Goal: Information Seeking & Learning: Learn about a topic

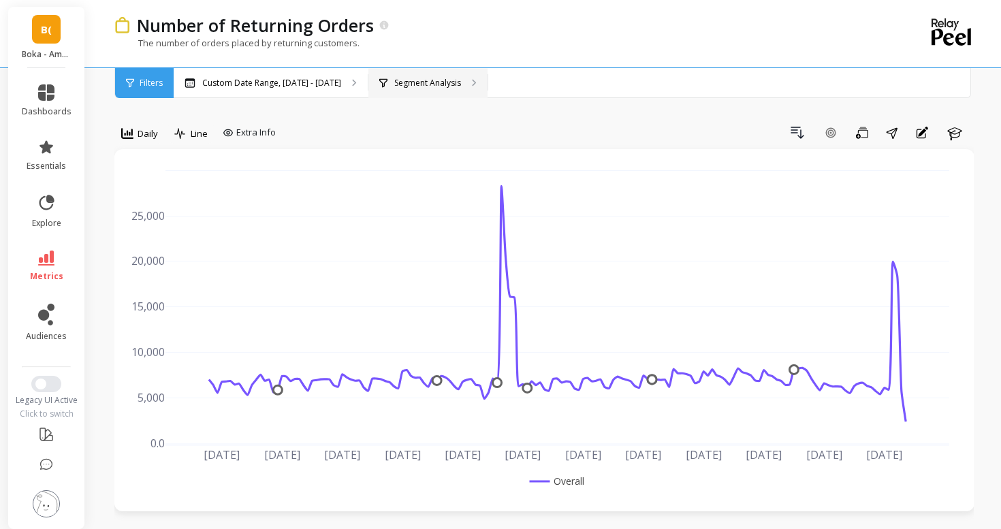
click at [411, 93] on div "Segment Analysis" at bounding box center [427, 83] width 119 height 30
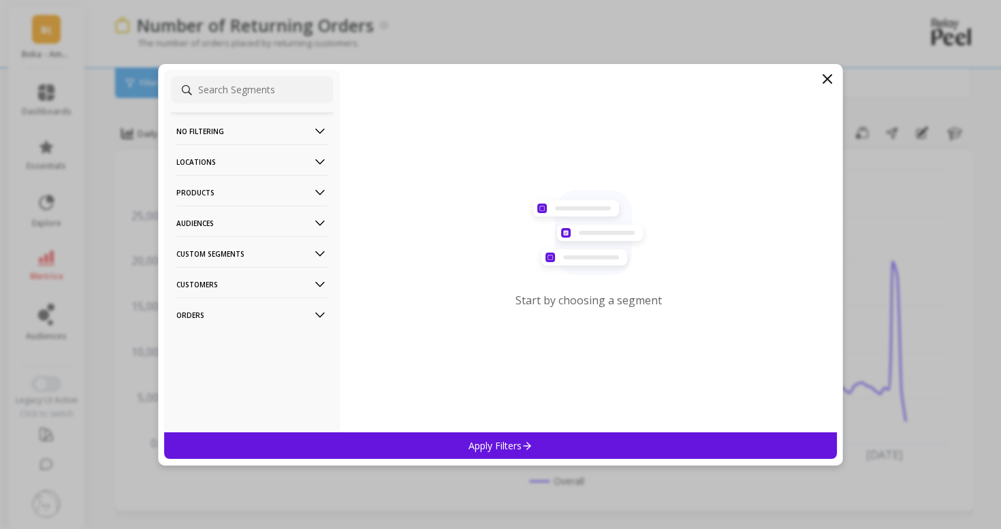
click at [217, 199] on p "Products" at bounding box center [251, 192] width 151 height 35
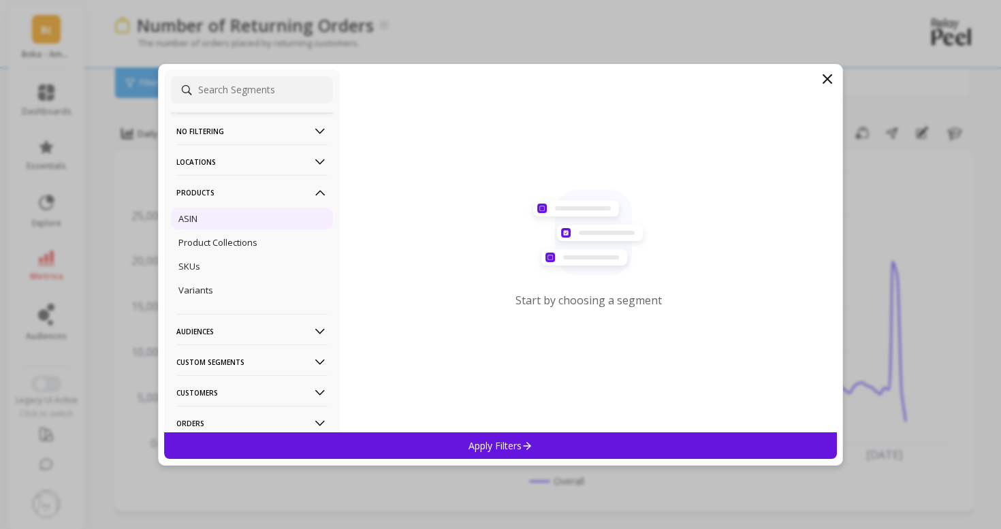
click at [221, 223] on div "ASIN" at bounding box center [252, 219] width 162 height 22
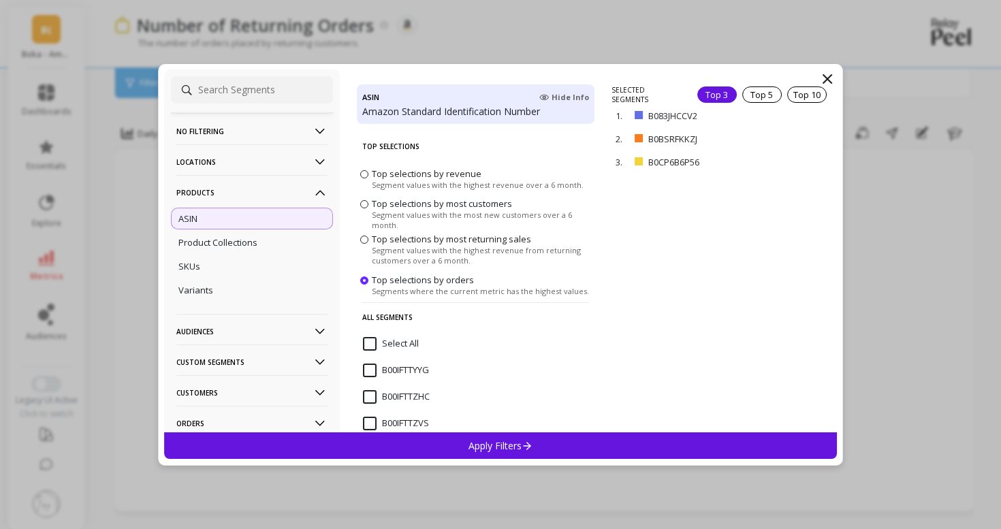
click at [559, 443] on div "Apply Filters" at bounding box center [500, 445] width 673 height 27
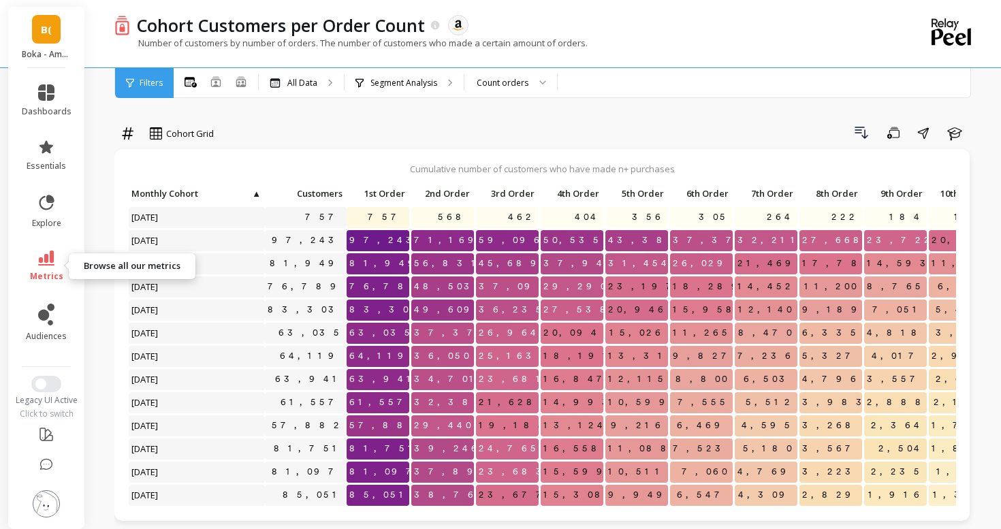
click at [54, 269] on link "metrics" at bounding box center [47, 266] width 50 height 31
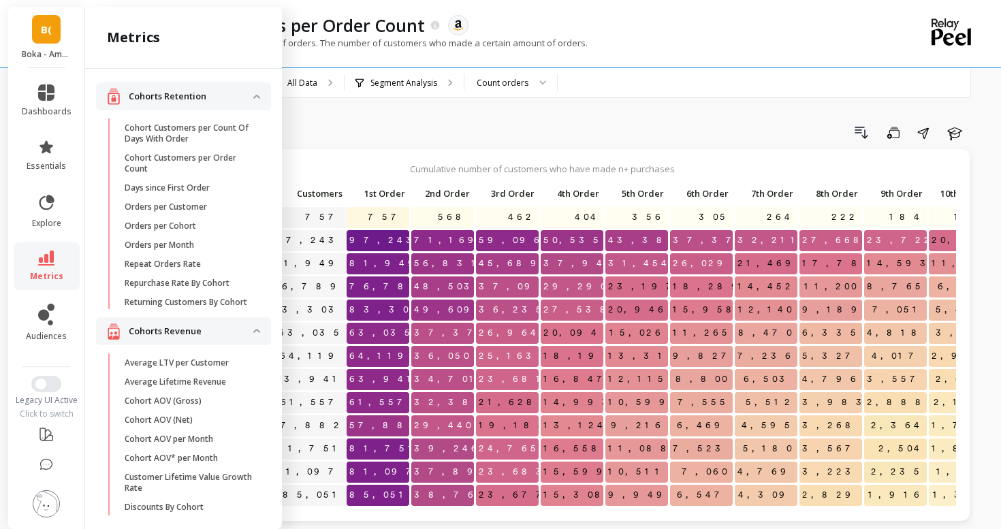
scroll to position [1017, 0]
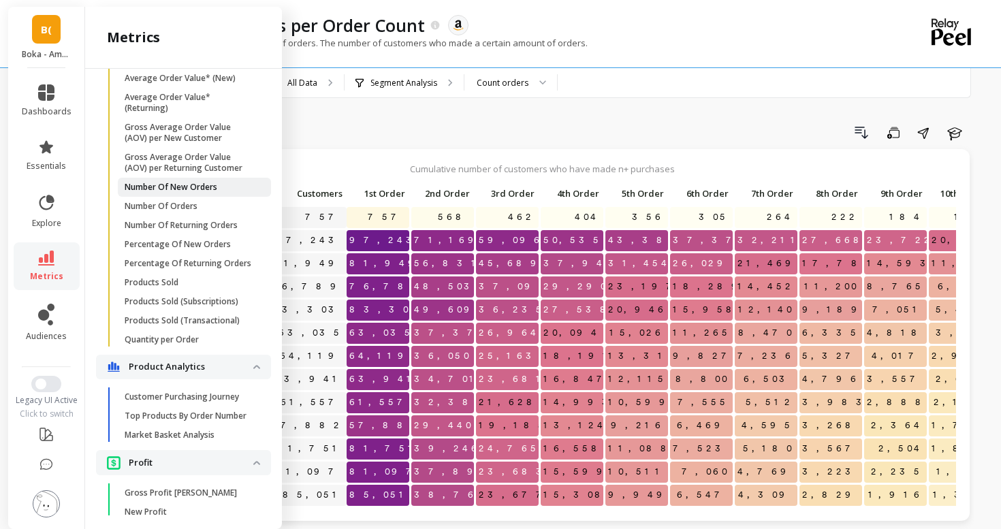
click at [182, 185] on p "Number Of New Orders" at bounding box center [171, 187] width 93 height 11
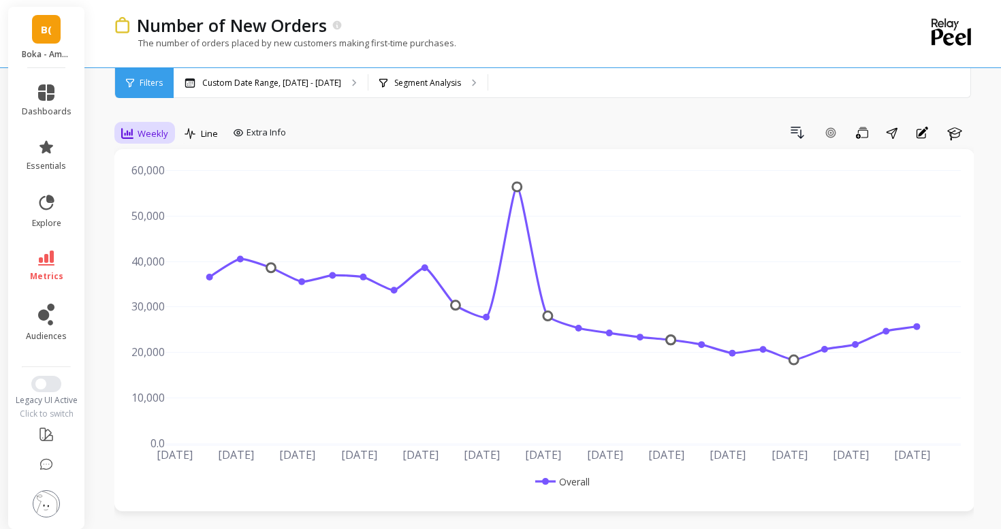
click at [150, 136] on span "Weekly" at bounding box center [153, 133] width 31 height 13
click at [168, 183] on div "Daily" at bounding box center [165, 190] width 94 height 24
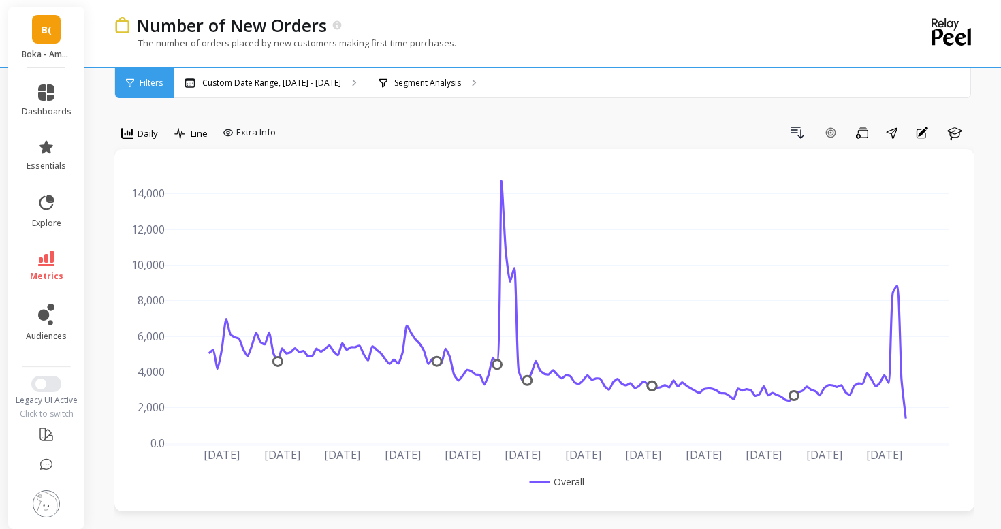
click at [134, 83] on div "Filters" at bounding box center [144, 83] width 59 height 30
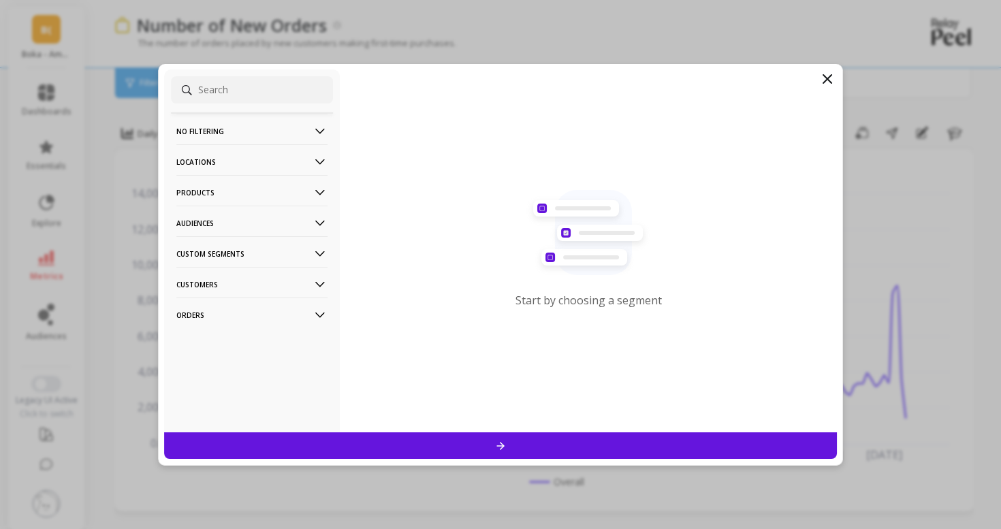
click at [190, 187] on p "Products" at bounding box center [251, 192] width 151 height 35
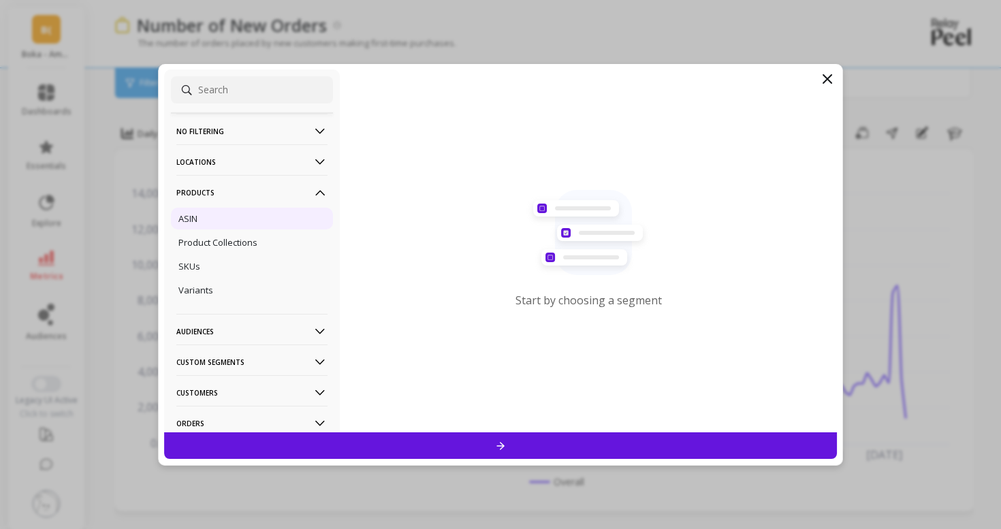
click at [224, 223] on div "ASIN" at bounding box center [252, 219] width 162 height 22
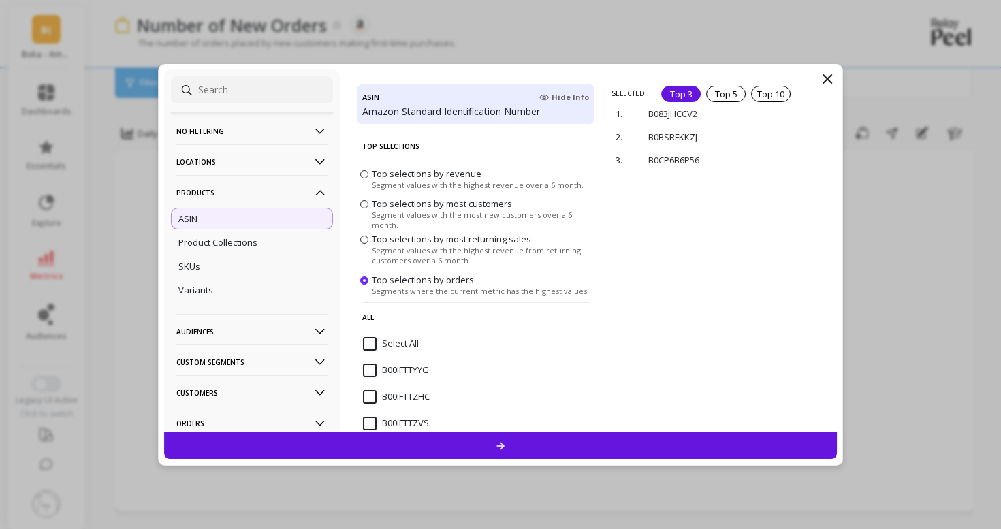
click at [256, 96] on input at bounding box center [252, 89] width 162 height 27
paste input "B0BYFJS7DV"
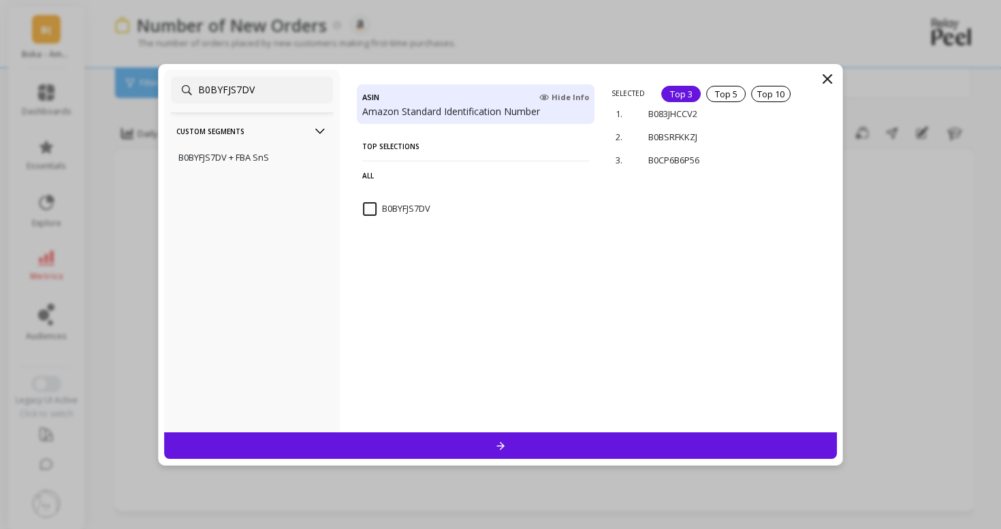
type input "B0BYFJS7DV"
click at [372, 208] on input "B0BYFJS7DV" at bounding box center [396, 209] width 67 height 14
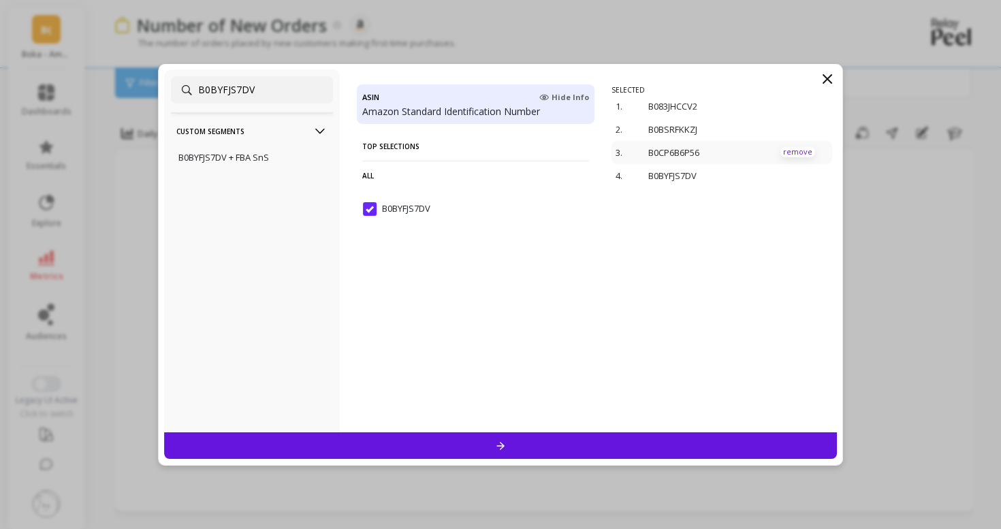
click at [803, 153] on p "remove" at bounding box center [797, 152] width 35 height 10
click at [791, 138] on div "2. B0BSRFKKZJ remove" at bounding box center [721, 129] width 220 height 23
click at [791, 127] on p "remove" at bounding box center [797, 129] width 35 height 10
click at [784, 106] on p "remove" at bounding box center [797, 106] width 35 height 10
click at [699, 443] on div at bounding box center [500, 445] width 673 height 27
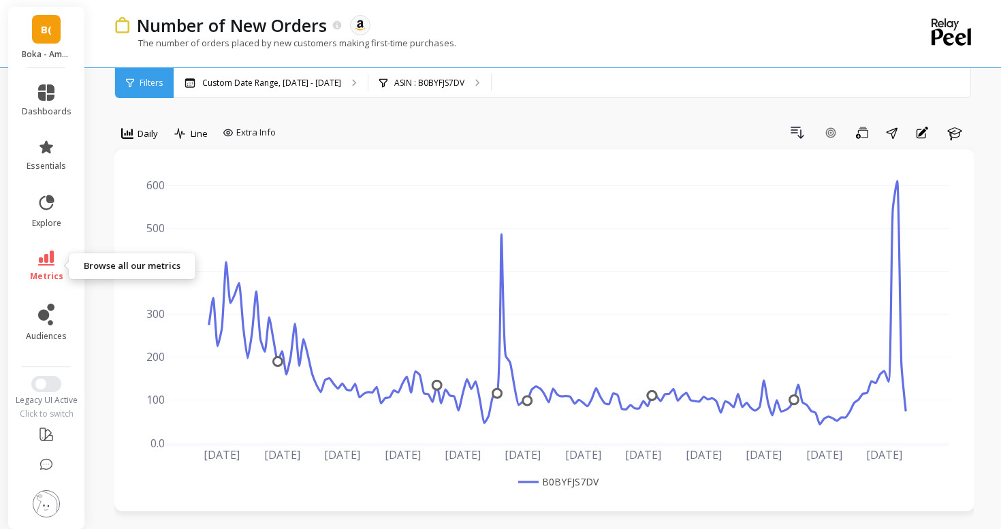
click at [56, 257] on link "metrics" at bounding box center [47, 266] width 50 height 31
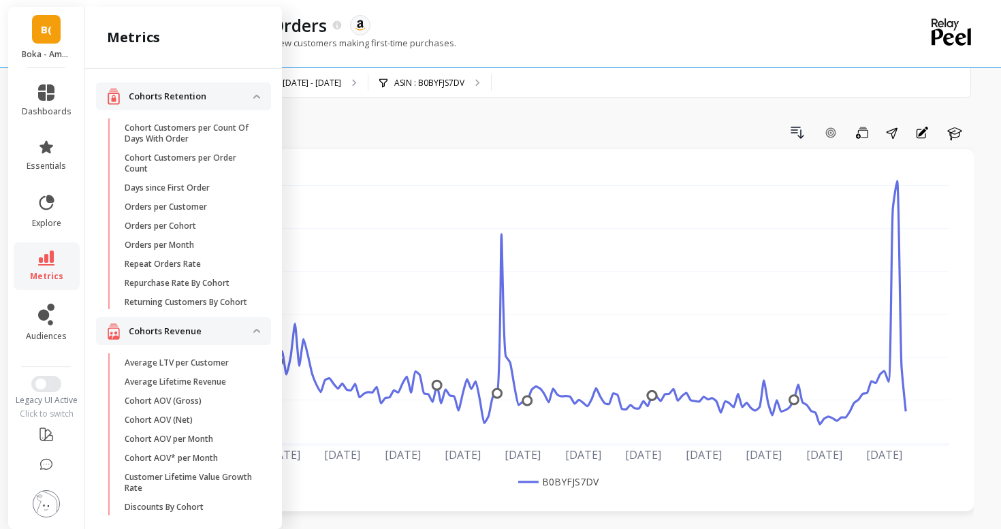
scroll to position [1017, 0]
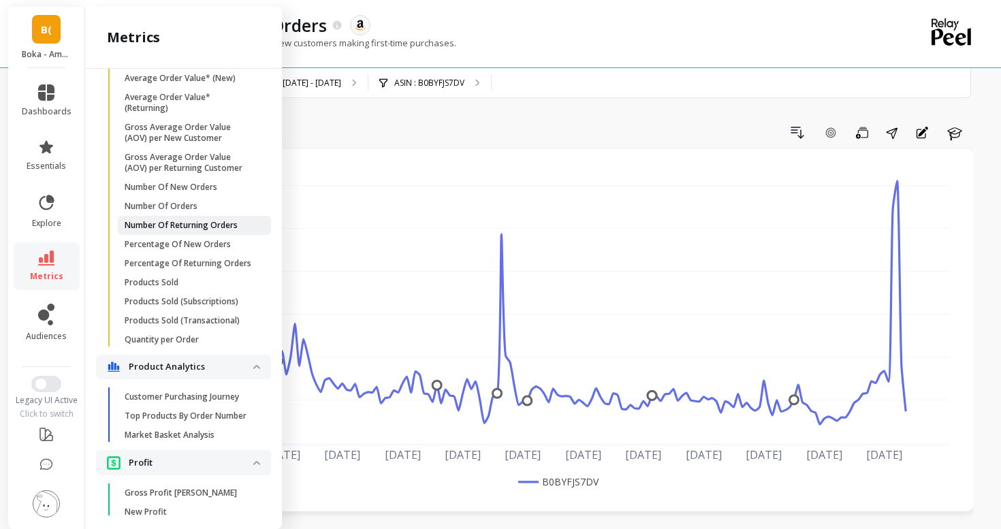
click at [138, 230] on p "Number Of Returning Orders" at bounding box center [181, 225] width 113 height 11
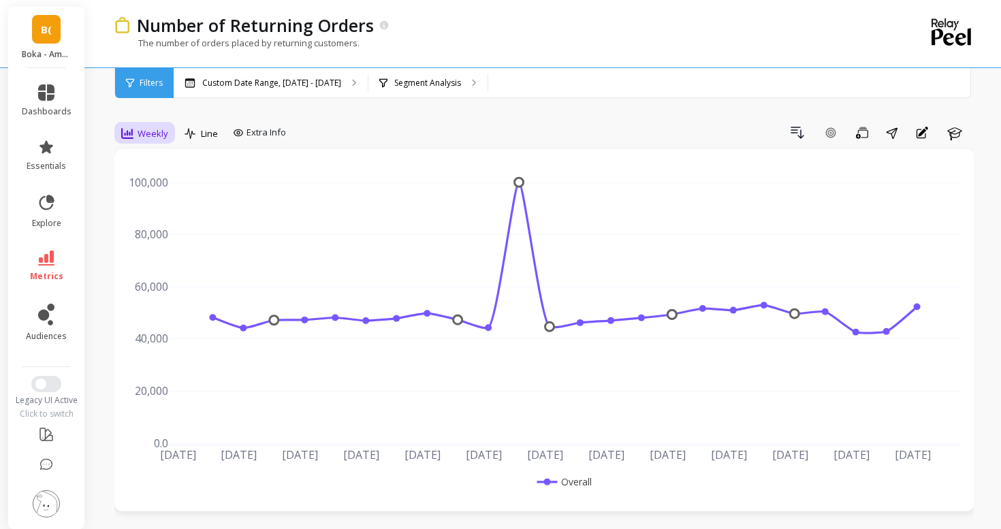
click at [125, 132] on icon at bounding box center [127, 133] width 12 height 12
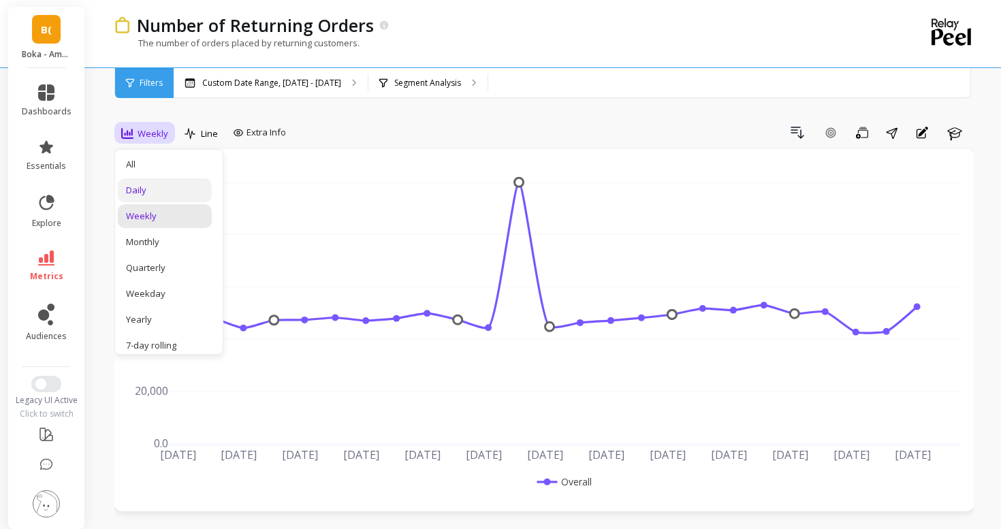
click at [152, 192] on div "Daily" at bounding box center [165, 190] width 78 height 13
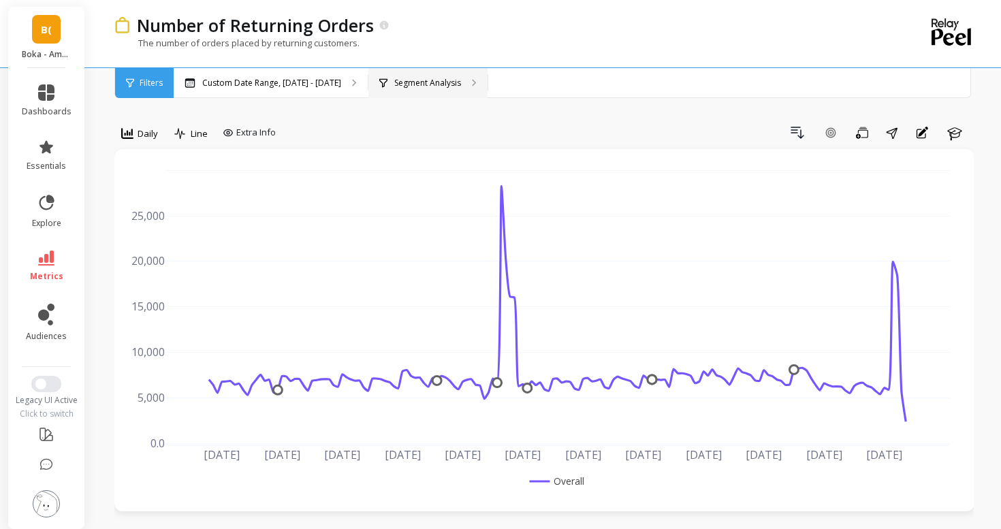
click at [396, 89] on div "Segment Analysis" at bounding box center [427, 83] width 119 height 30
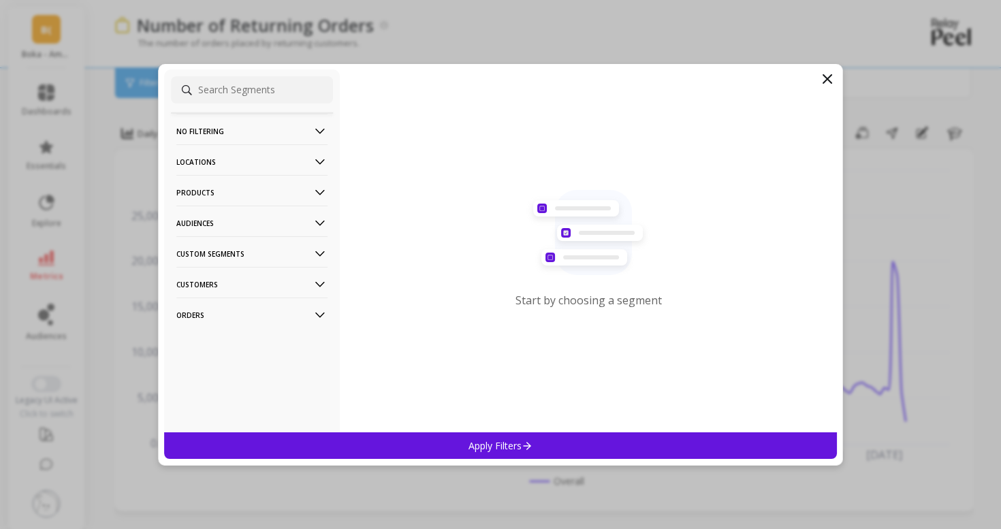
click at [211, 197] on p "Products" at bounding box center [251, 192] width 151 height 35
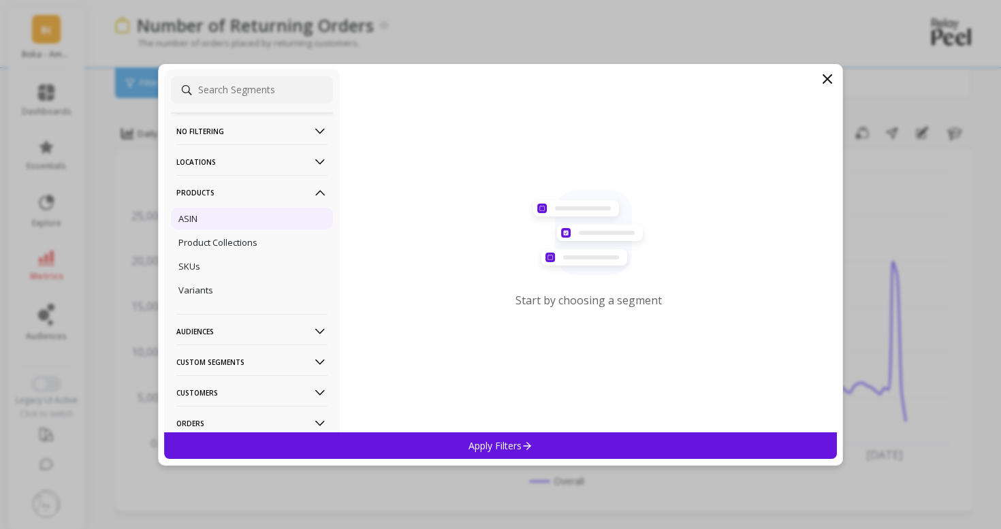
click at [217, 227] on div "ASIN" at bounding box center [252, 219] width 162 height 22
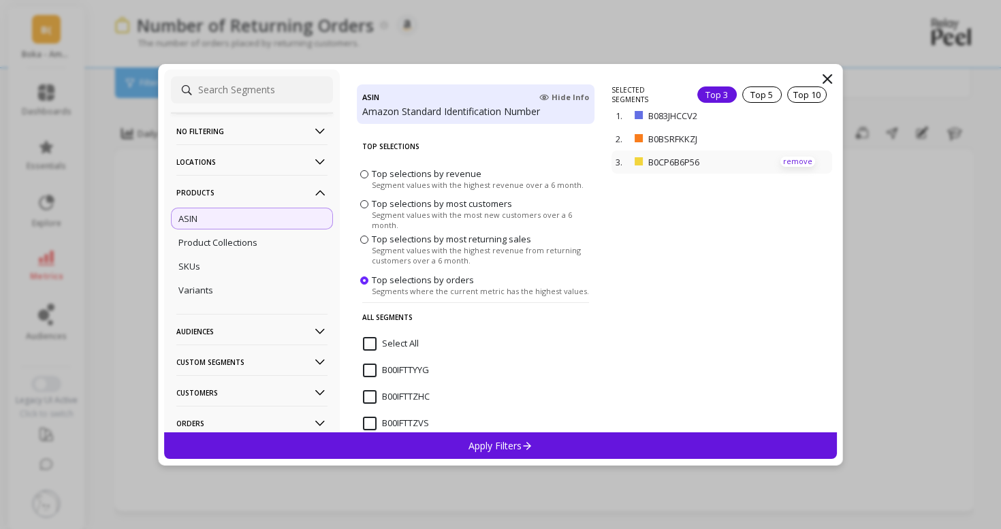
click at [791, 158] on p "remove" at bounding box center [797, 162] width 35 height 10
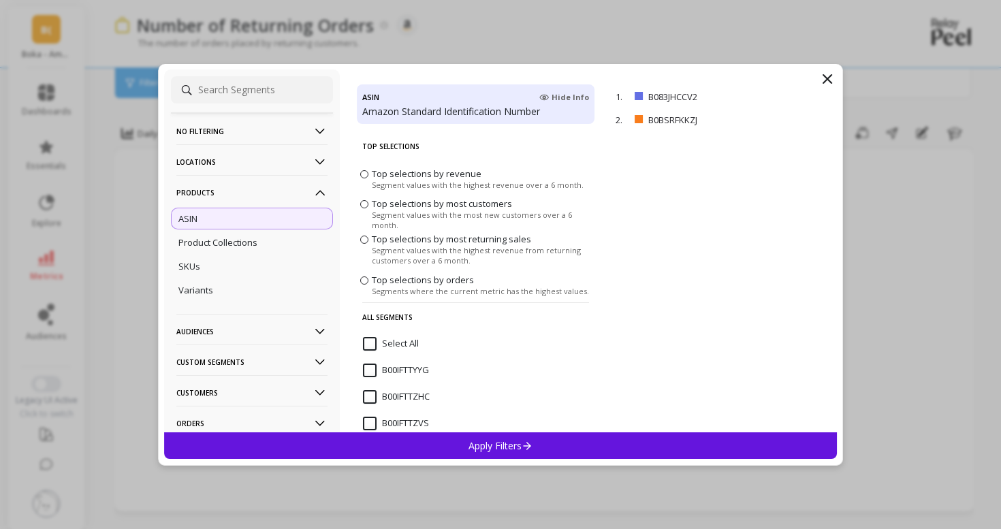
click at [263, 93] on input at bounding box center [252, 89] width 162 height 27
paste input "B0BYFJS7DV"
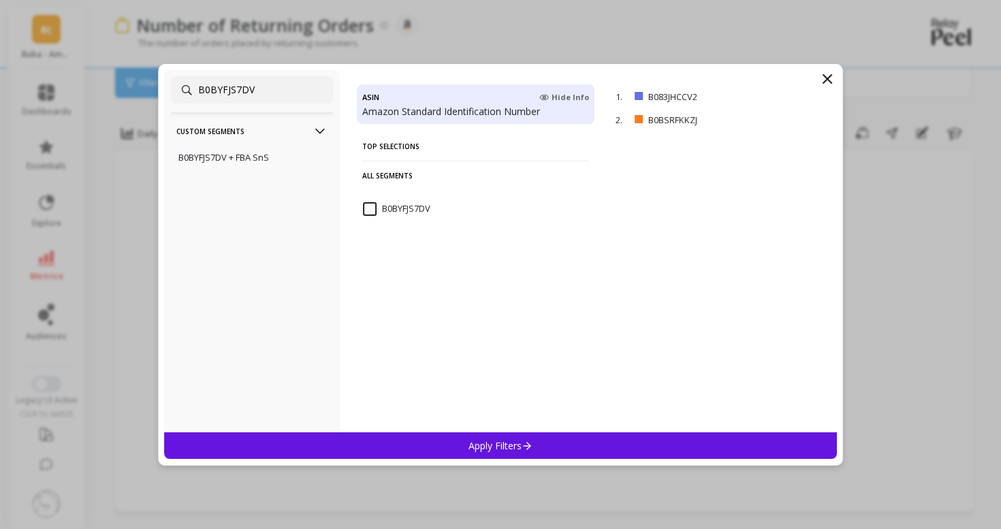
type input "B0BYFJS7DV"
click at [372, 208] on input "B0BYFJS7DV" at bounding box center [396, 209] width 67 height 14
click at [552, 447] on div "Apply Filters" at bounding box center [500, 445] width 673 height 27
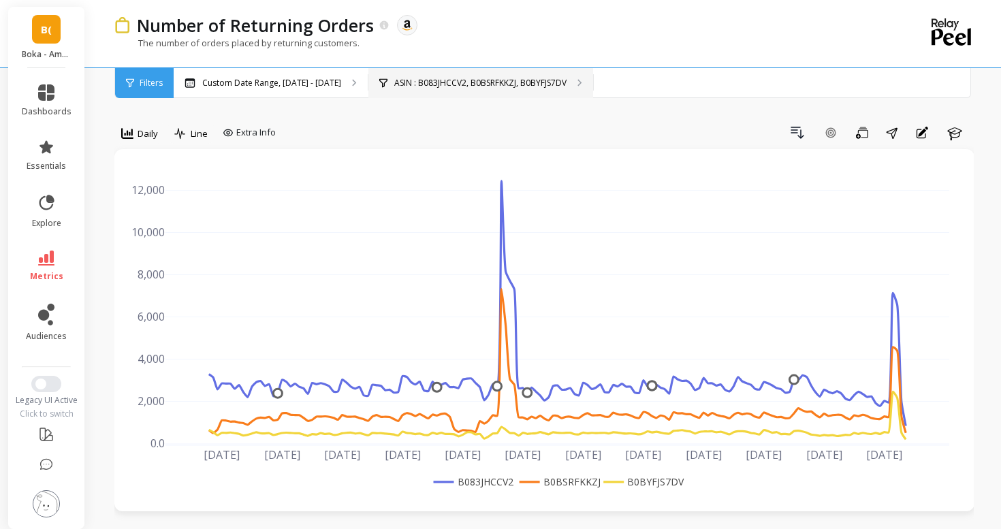
click at [421, 91] on div "ASIN : B083JHCCV2, B0BSRFKKZJ, B0BYFJS7DV" at bounding box center [480, 83] width 225 height 30
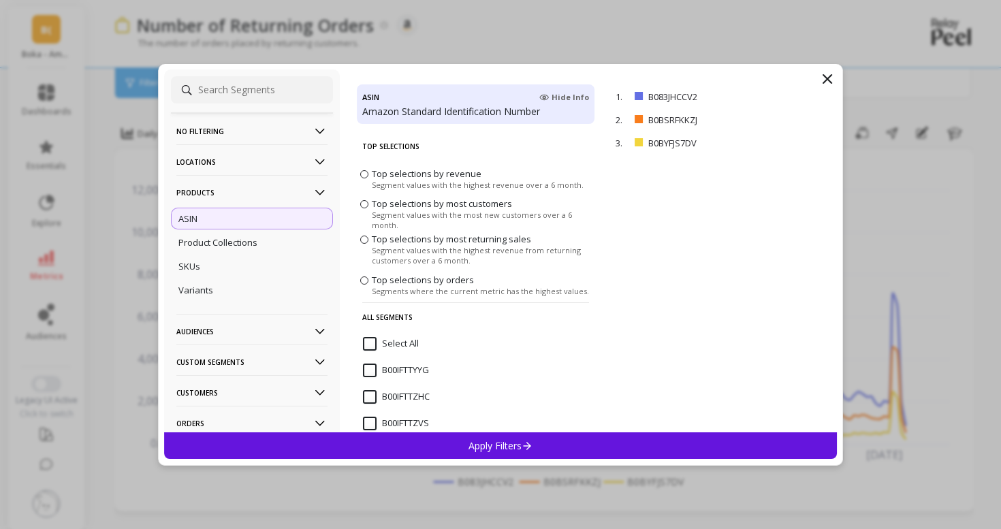
click at [227, 91] on input at bounding box center [252, 89] width 162 height 27
paste input "B0CB9DFPN4"
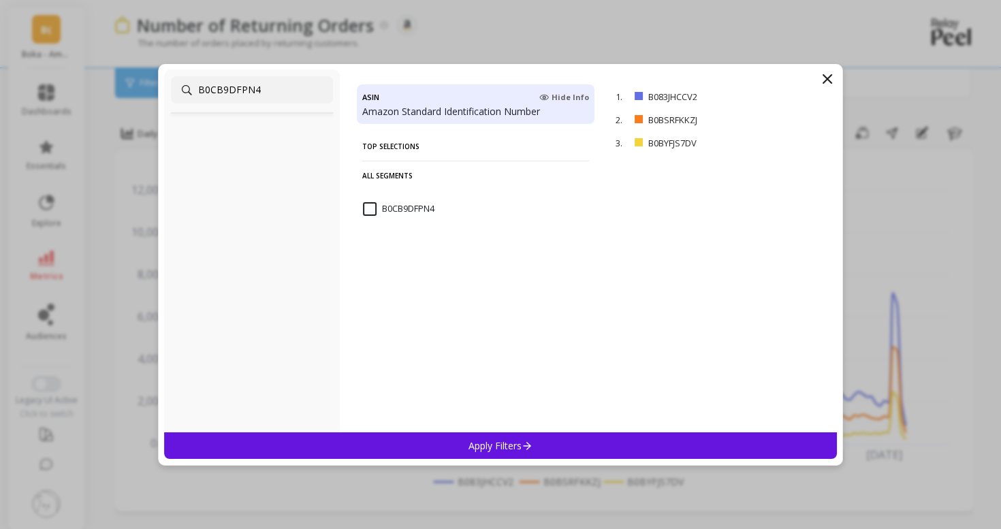
type input "B0CB9DFPN4"
click at [377, 205] on input "B0CB9DFPN4" at bounding box center [398, 209] width 71 height 14
click at [569, 449] on div "Apply Filters" at bounding box center [500, 445] width 673 height 27
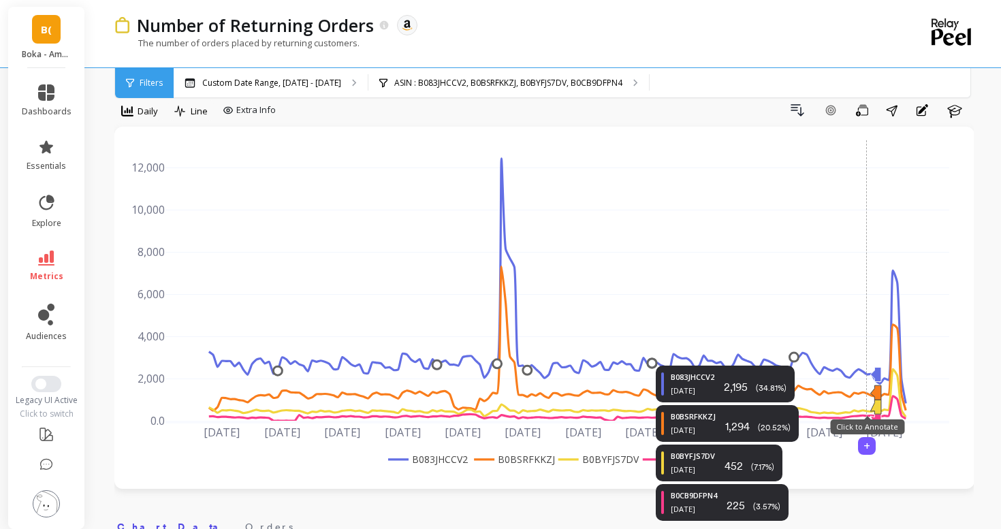
scroll to position [27, 0]
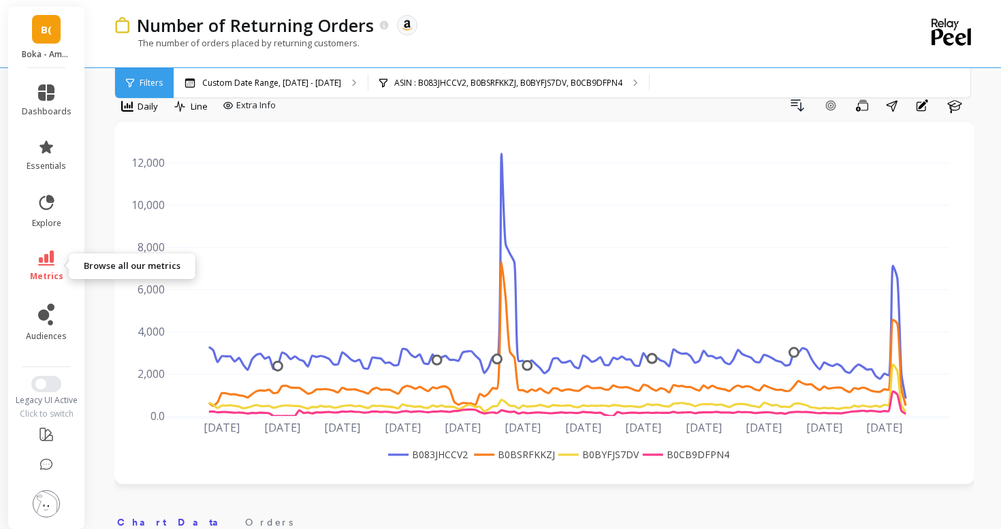
click at [57, 272] on span "metrics" at bounding box center [46, 276] width 33 height 11
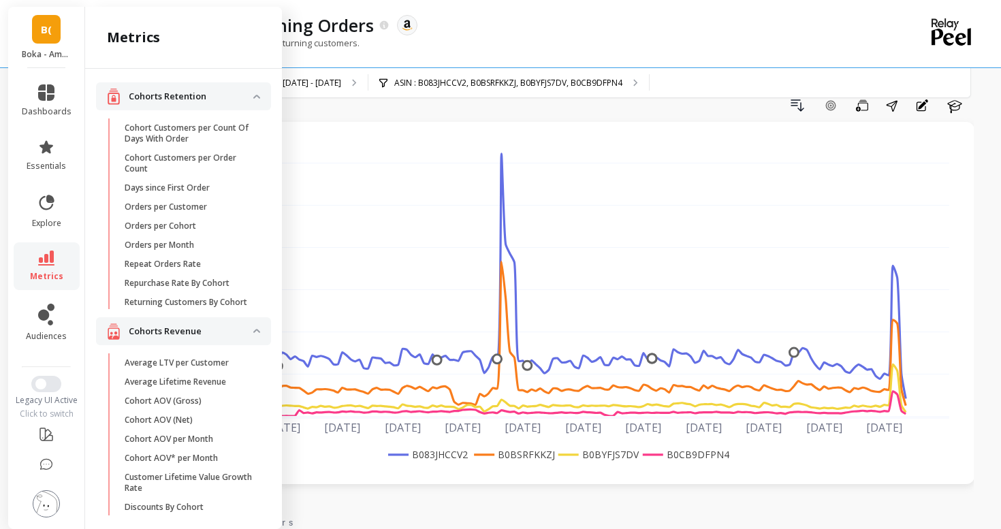
scroll to position [1017, 0]
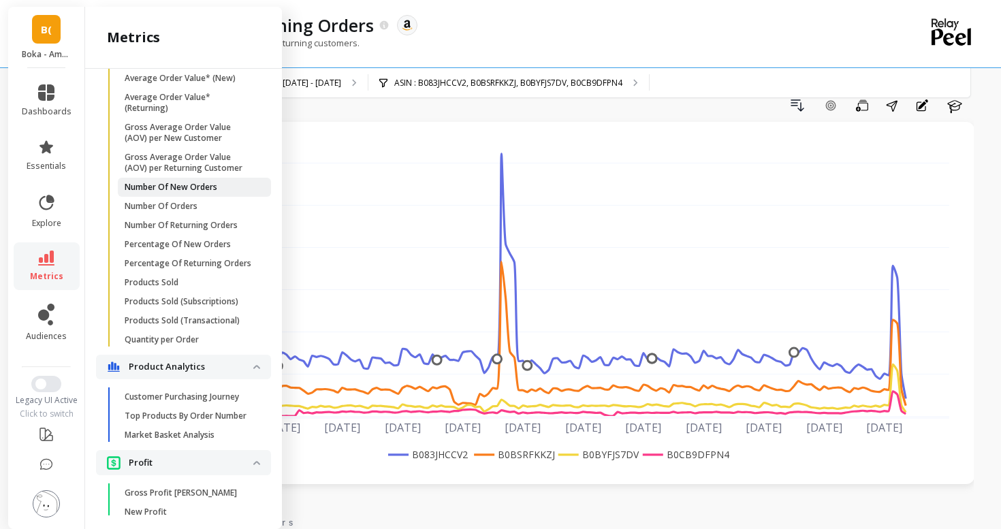
click at [153, 189] on p "Number Of New Orders" at bounding box center [171, 187] width 93 height 11
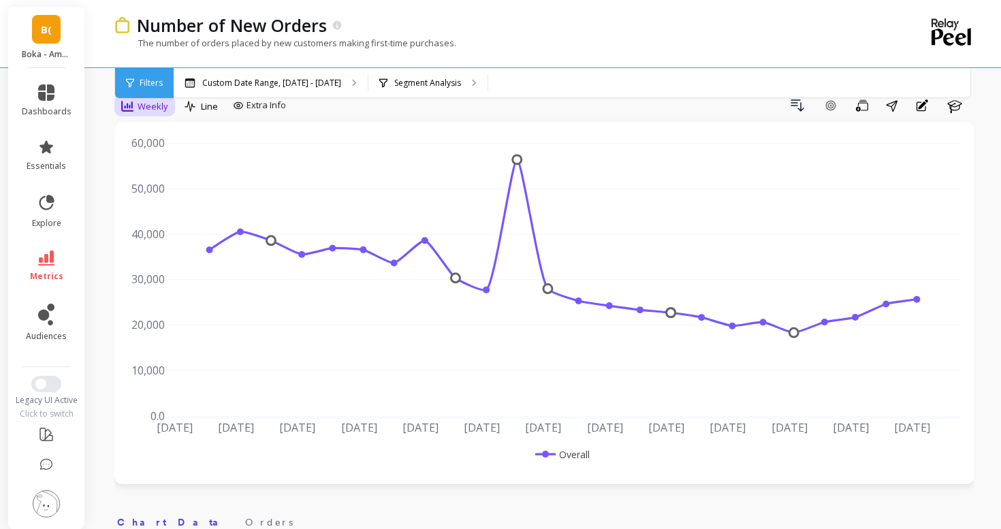
click at [155, 108] on span "Weekly" at bounding box center [153, 106] width 31 height 13
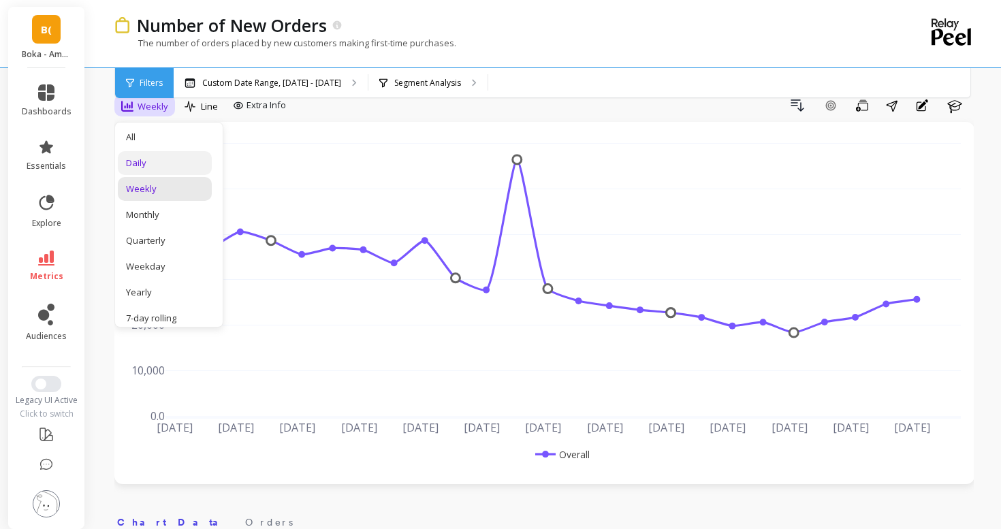
click at [173, 169] on div "Daily" at bounding box center [165, 163] width 78 height 13
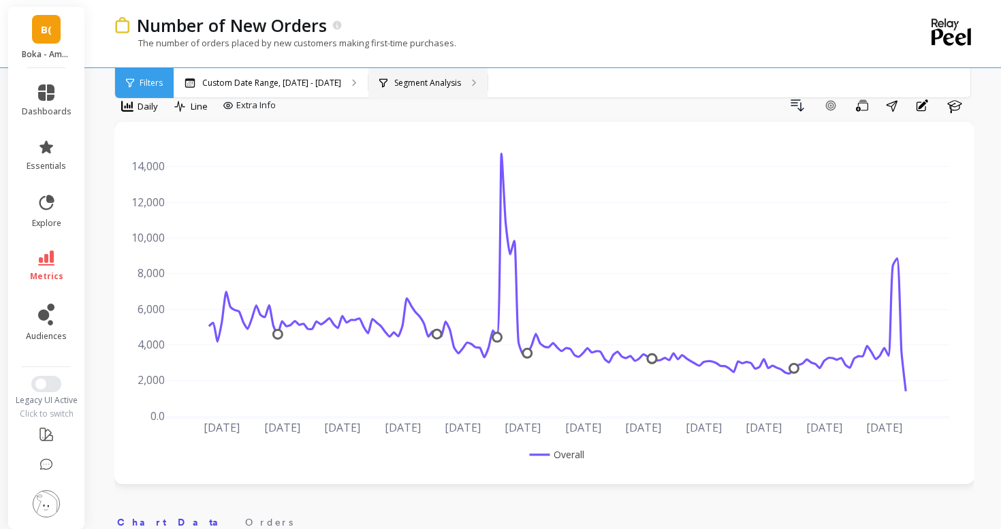
click at [410, 78] on p "Segment Analysis" at bounding box center [427, 83] width 67 height 11
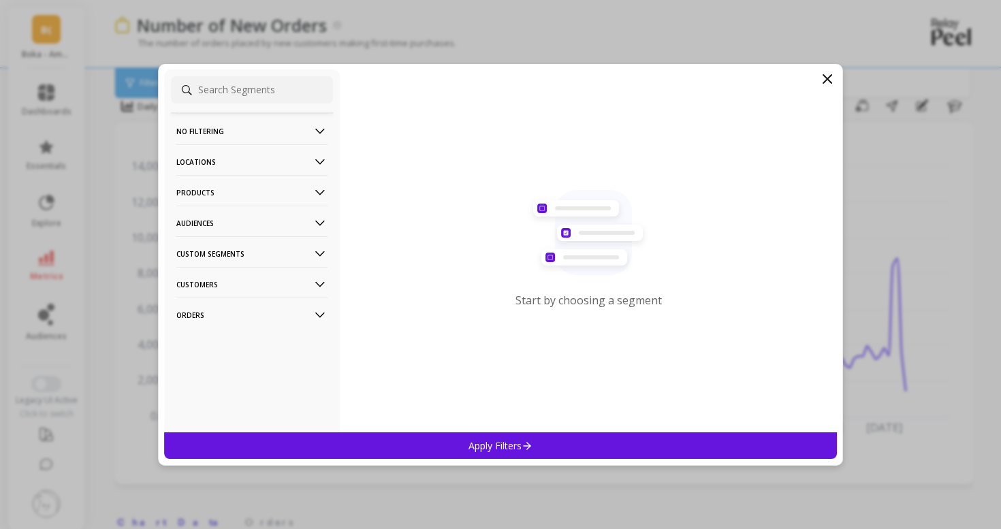
click at [227, 187] on p "Products" at bounding box center [251, 192] width 151 height 35
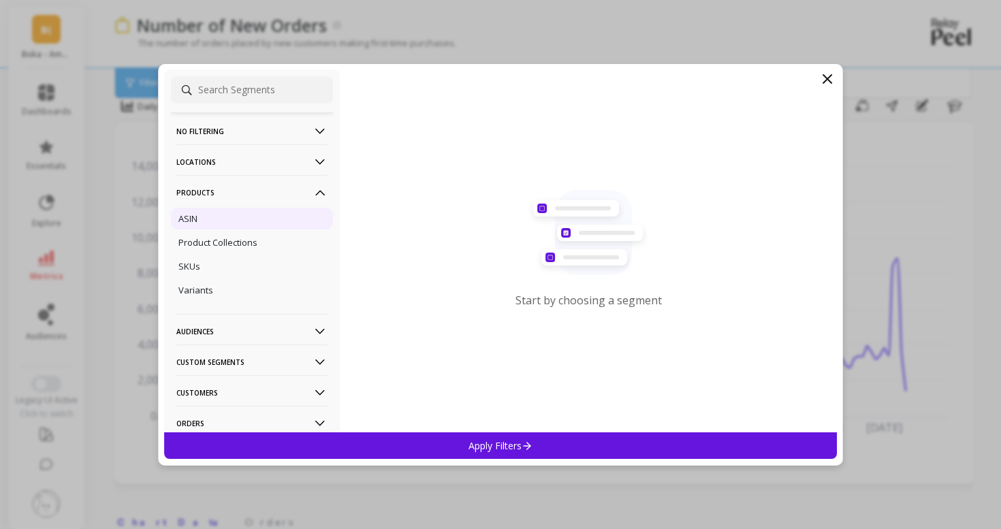
click at [240, 222] on div "ASIN" at bounding box center [252, 219] width 162 height 22
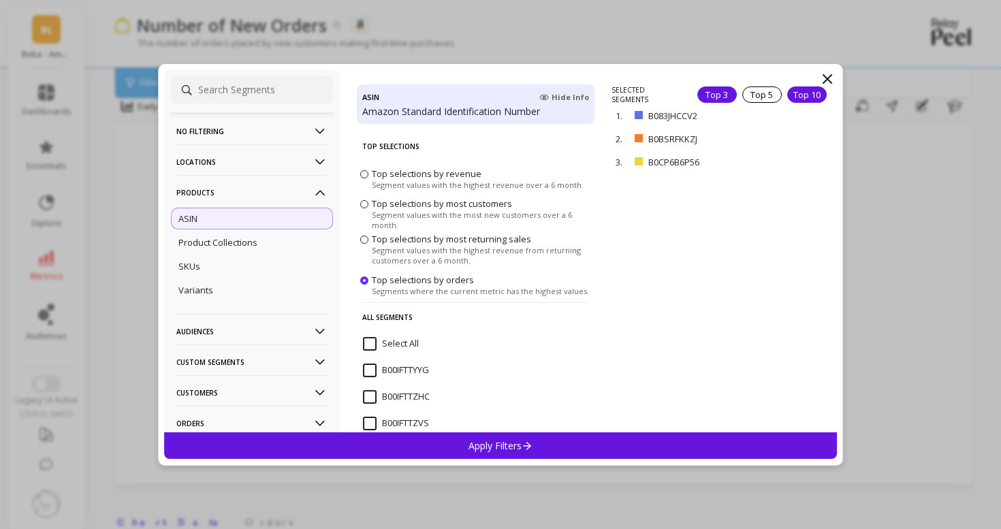
click at [787, 92] on div "Top 10" at bounding box center [806, 94] width 39 height 16
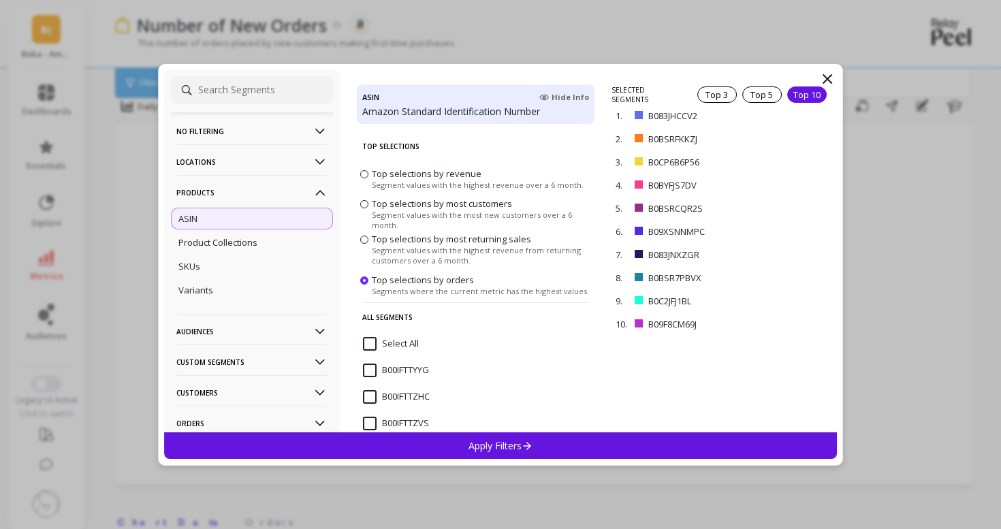
click at [696, 440] on div "Apply Filters" at bounding box center [500, 445] width 673 height 27
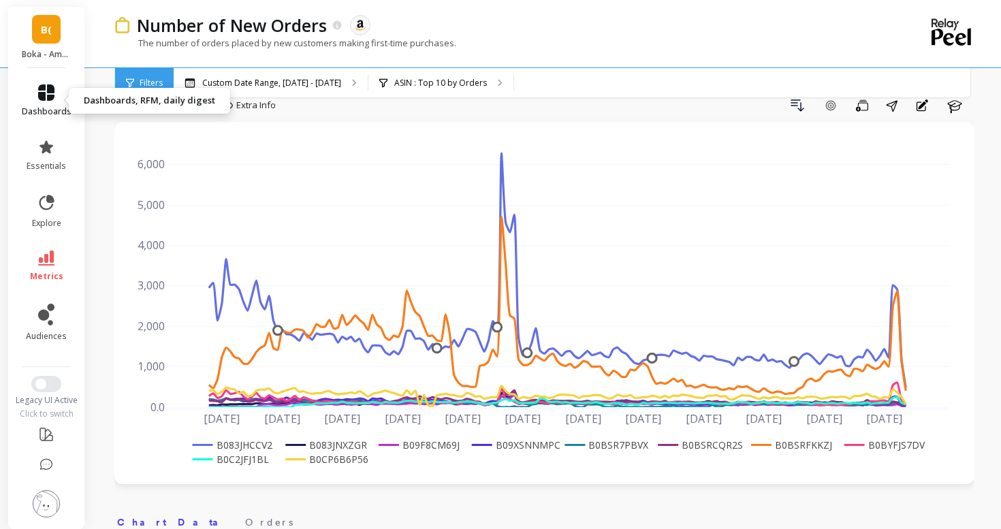
click at [58, 94] on link "dashboards" at bounding box center [47, 100] width 50 height 33
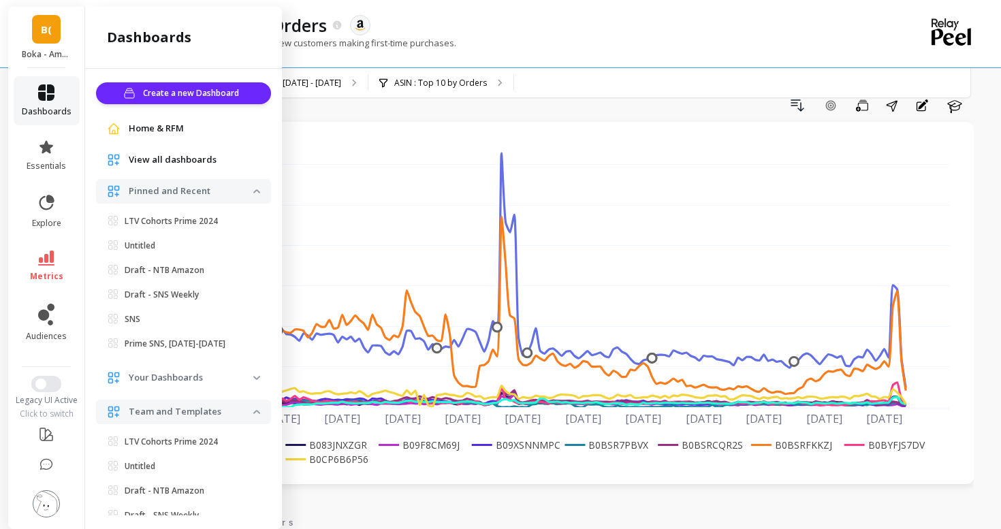
click at [29, 106] on span "dashboards" at bounding box center [47, 111] width 50 height 11
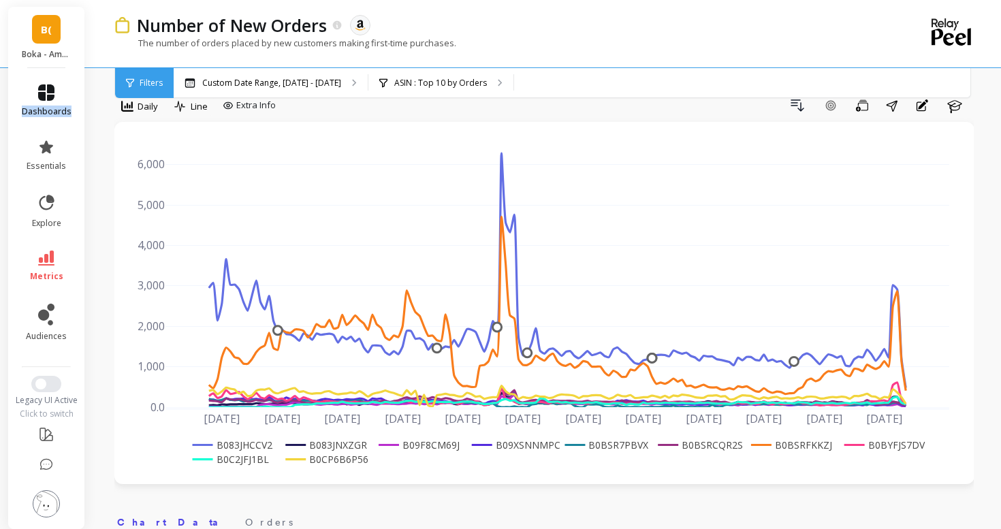
click at [29, 106] on span "dashboards" at bounding box center [47, 111] width 50 height 11
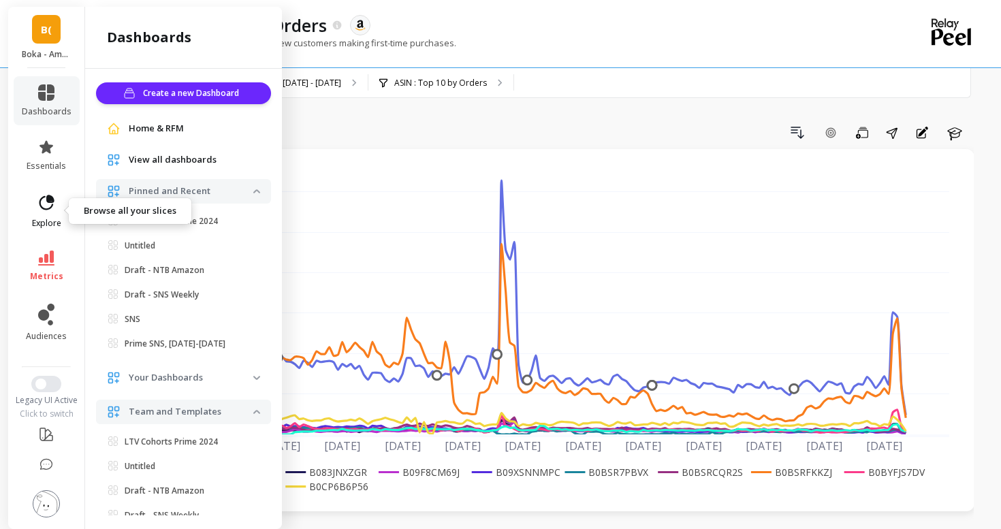
click at [42, 209] on icon at bounding box center [46, 202] width 19 height 19
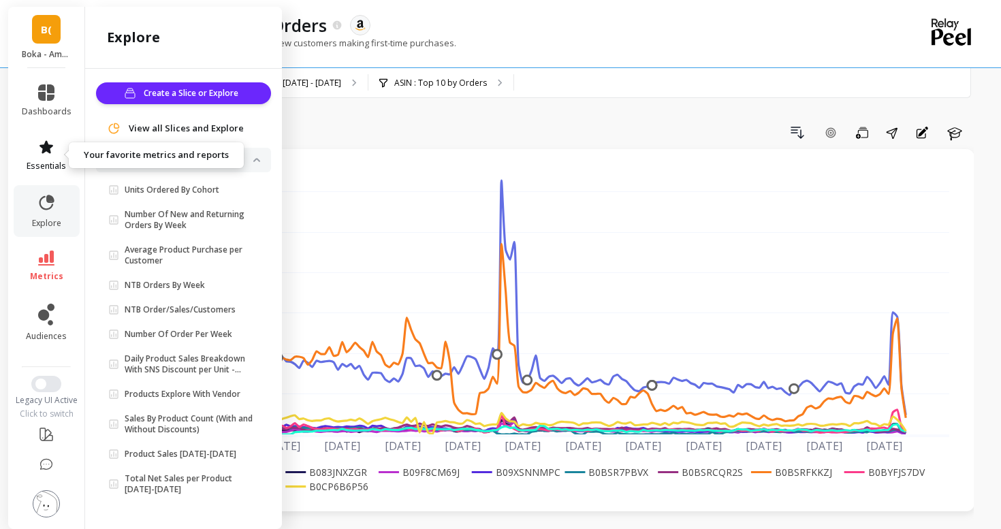
click at [39, 157] on link "essentials" at bounding box center [47, 155] width 50 height 33
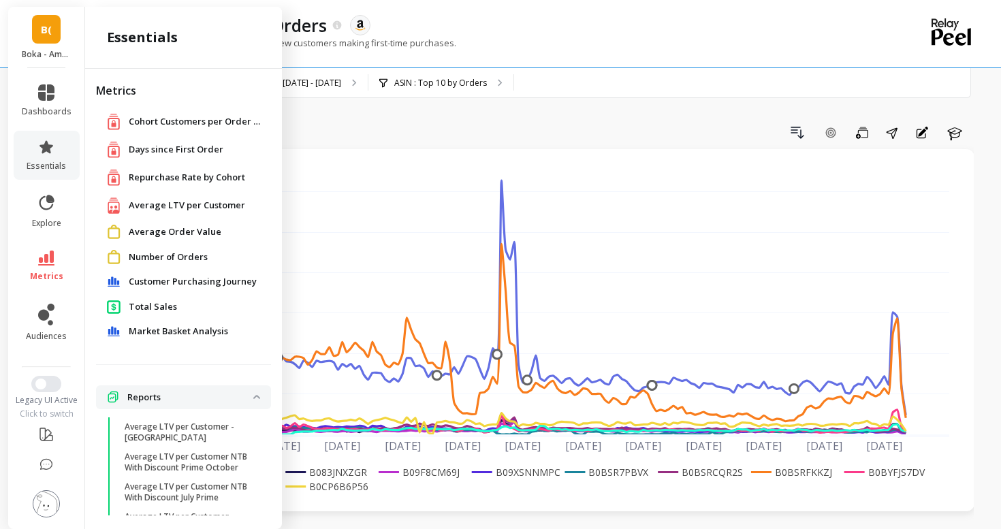
click at [156, 176] on span "Repurchase Rate by Cohort" at bounding box center [187, 178] width 116 height 14
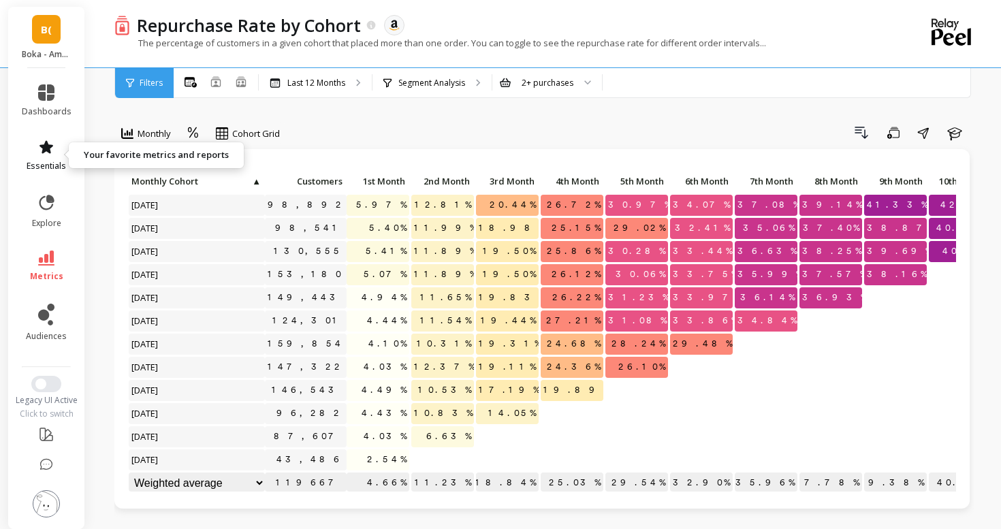
click at [50, 149] on icon at bounding box center [46, 146] width 14 height 13
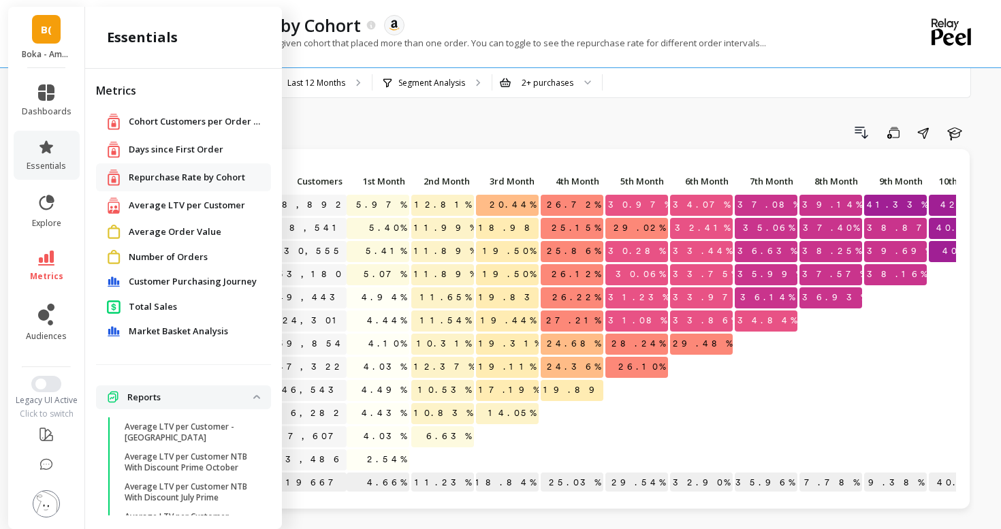
click at [170, 199] on span "Average LTV per Customer" at bounding box center [187, 206] width 116 height 14
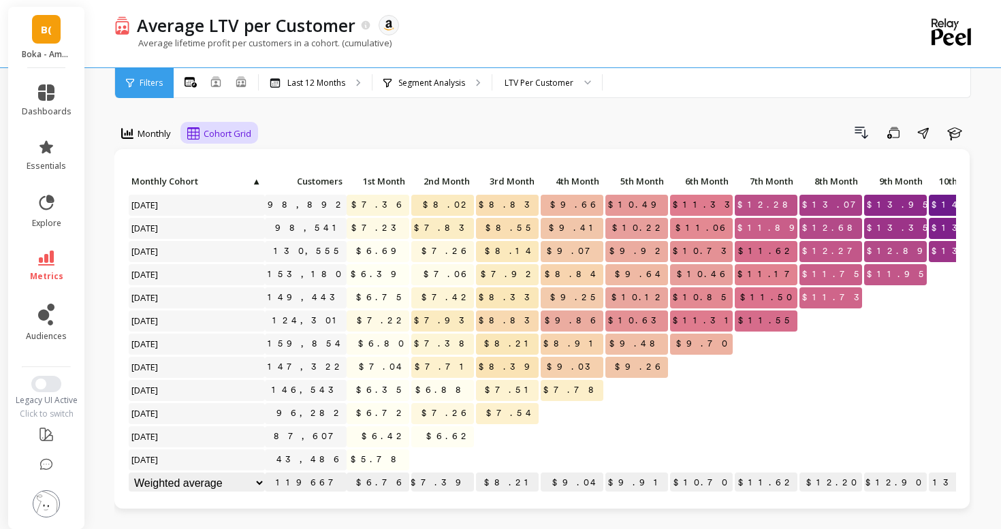
click at [195, 131] on icon at bounding box center [193, 133] width 12 height 12
click at [225, 189] on div "Cohort Line" at bounding box center [231, 190] width 78 height 13
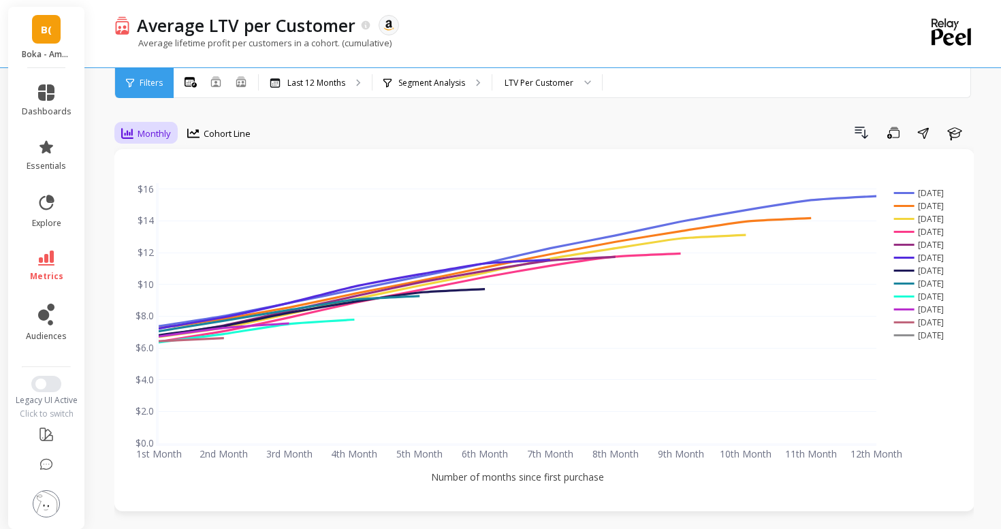
click at [172, 137] on div "Monthly" at bounding box center [146, 133] width 58 height 23
click at [195, 139] on div "Cohort Line" at bounding box center [218, 133] width 63 height 16
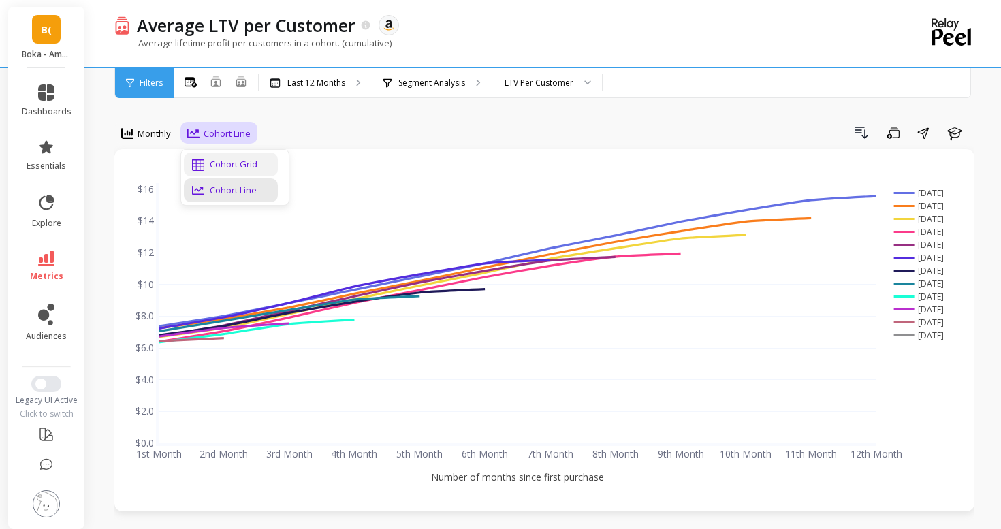
click at [200, 160] on icon at bounding box center [198, 165] width 12 height 12
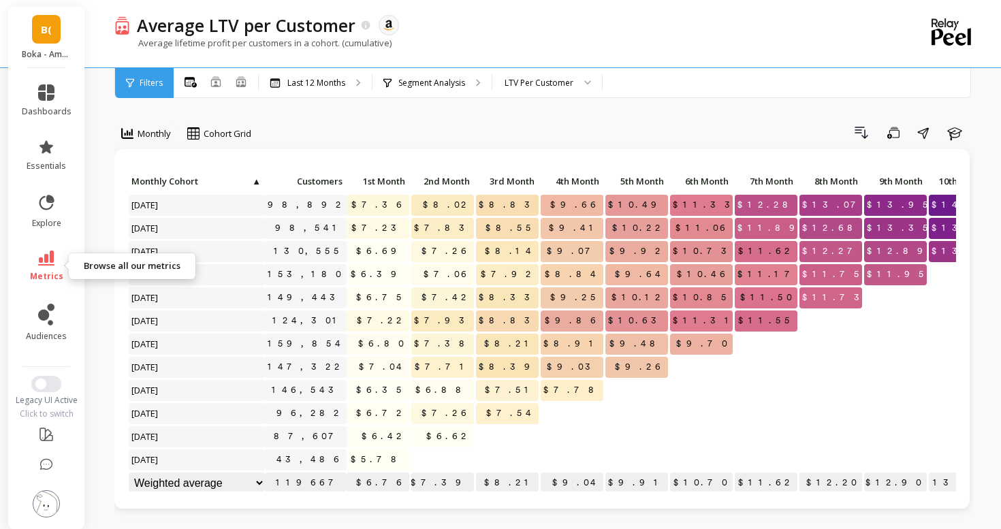
click at [44, 264] on icon at bounding box center [46, 258] width 16 height 15
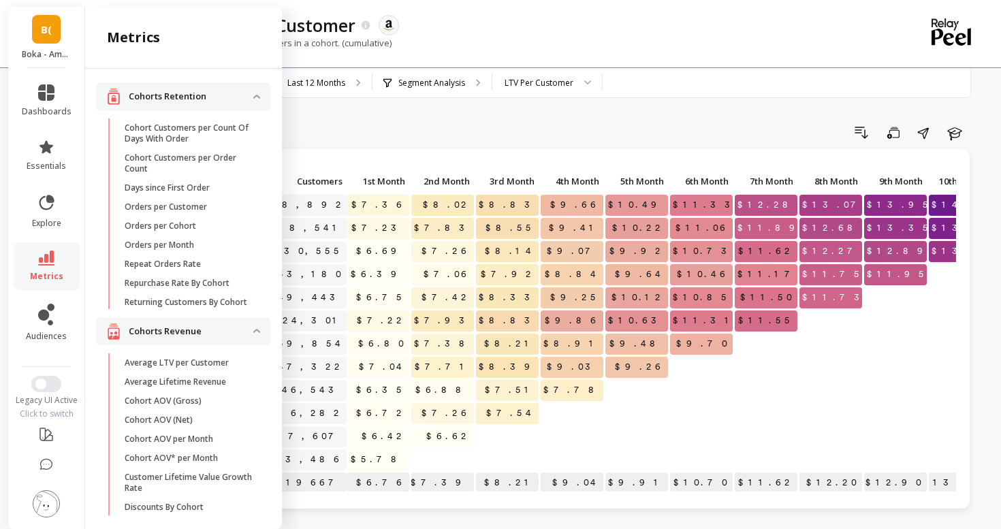
scroll to position [1017, 0]
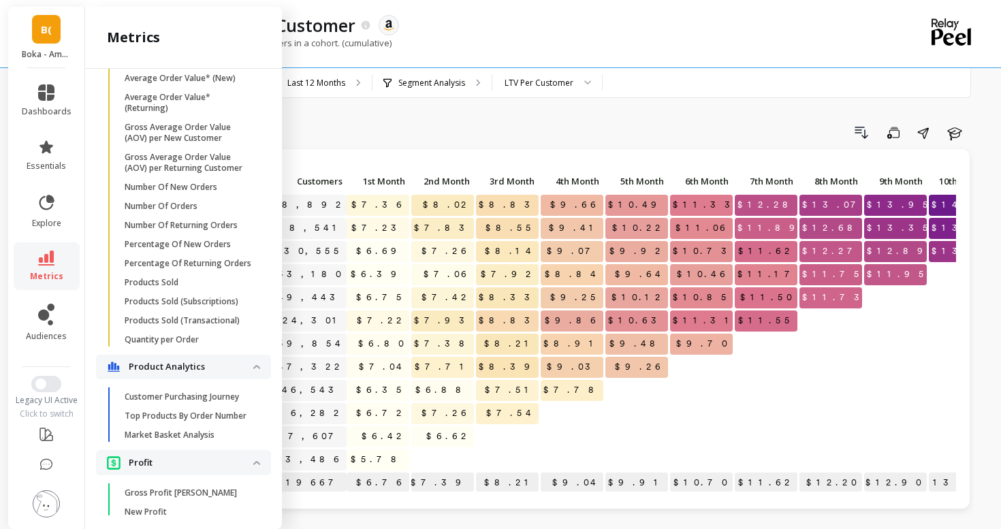
click at [44, 264] on icon at bounding box center [46, 258] width 16 height 15
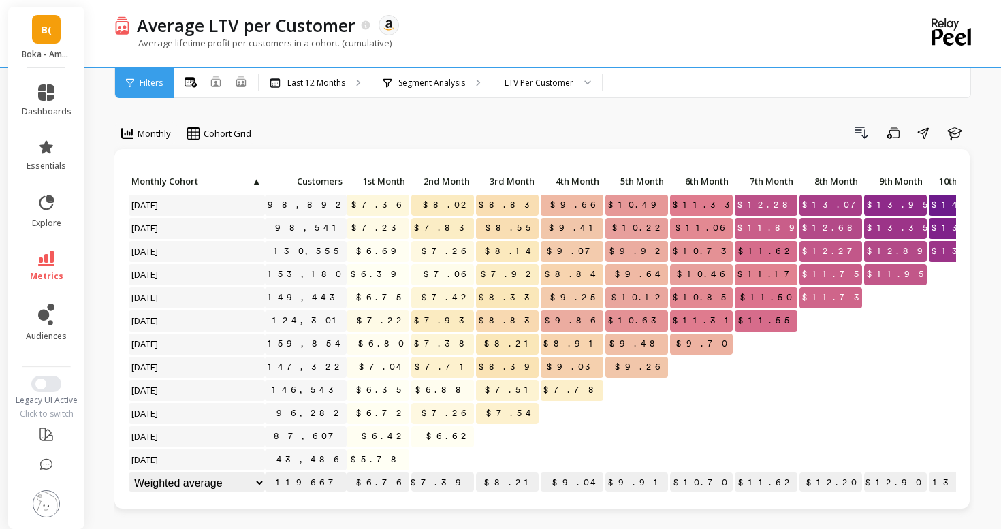
scroll to position [0, 0]
click at [44, 264] on icon at bounding box center [46, 258] width 16 height 15
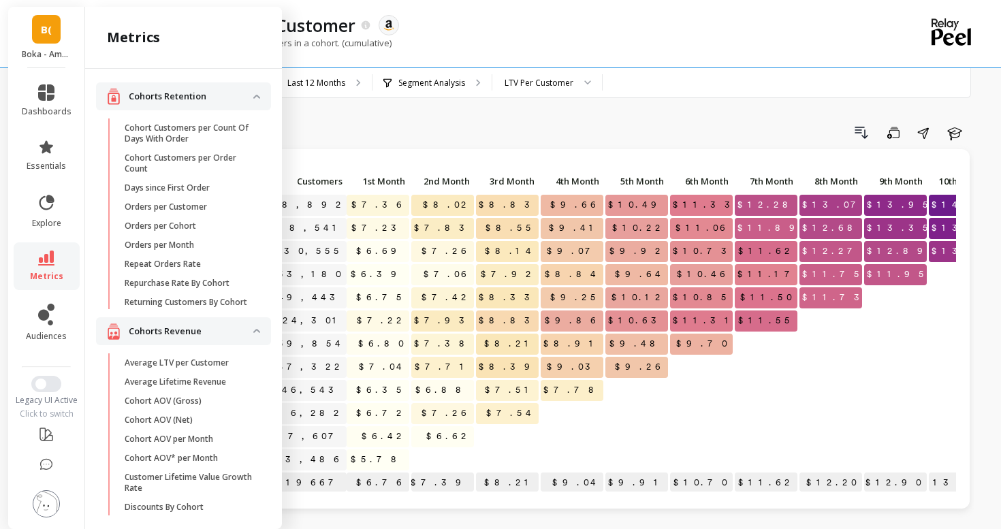
scroll to position [1017, 0]
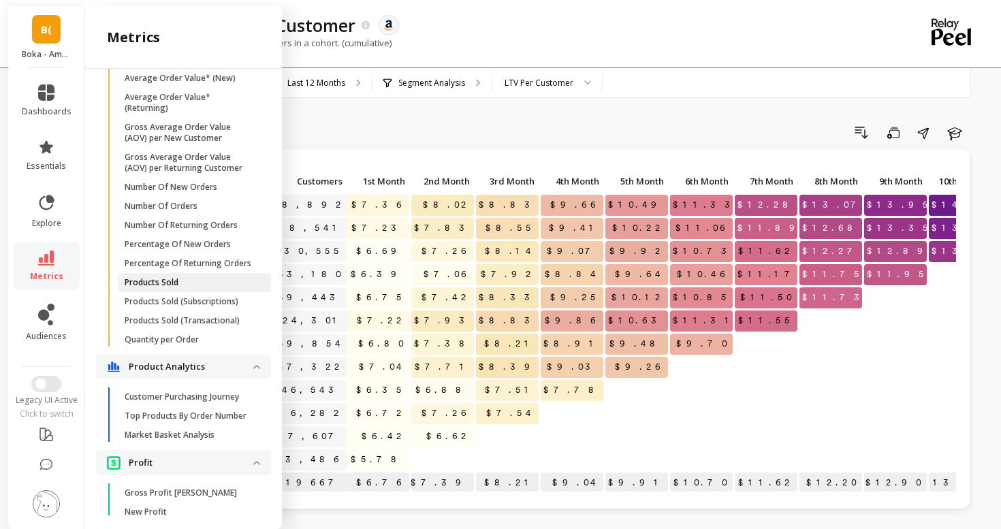
click at [149, 281] on p "Products Sold" at bounding box center [152, 282] width 54 height 11
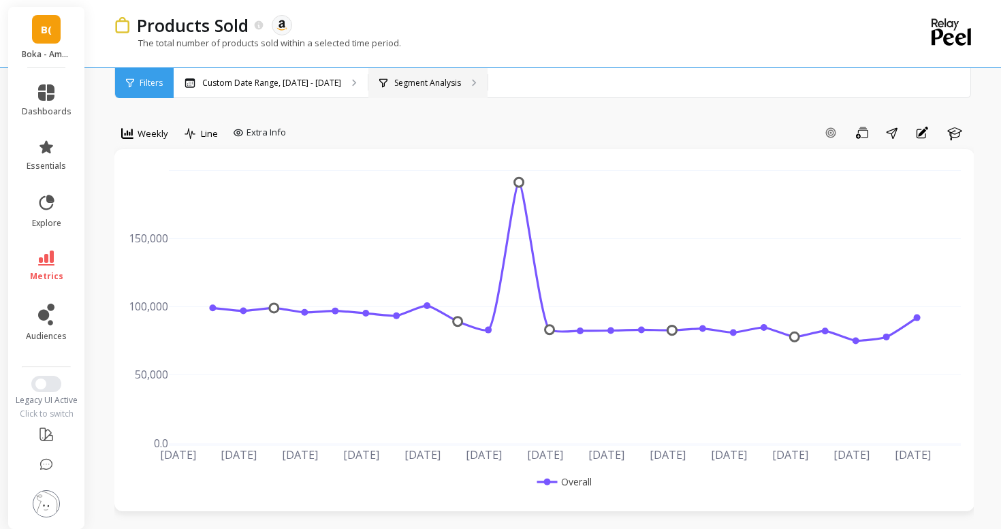
click at [396, 78] on p "Segment Analysis" at bounding box center [427, 83] width 67 height 11
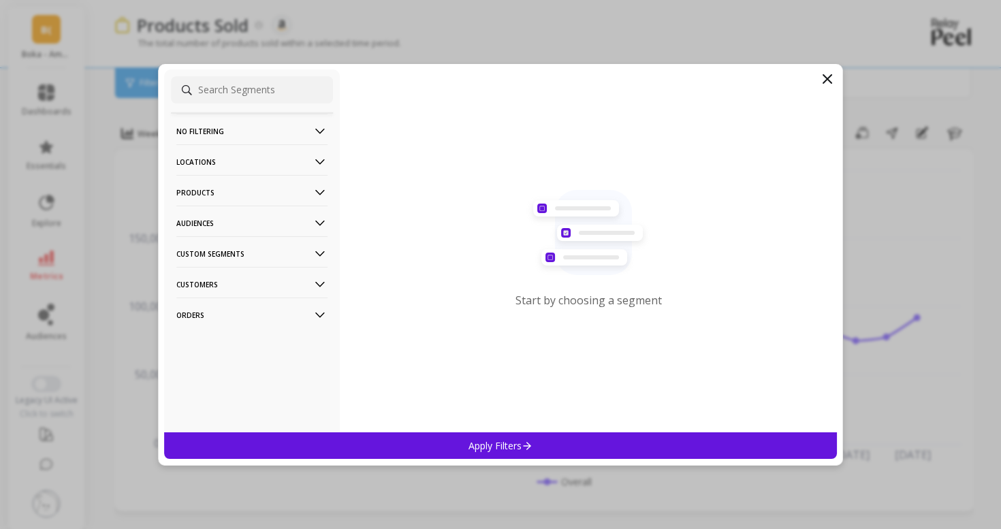
click at [244, 186] on p "Products" at bounding box center [251, 192] width 151 height 35
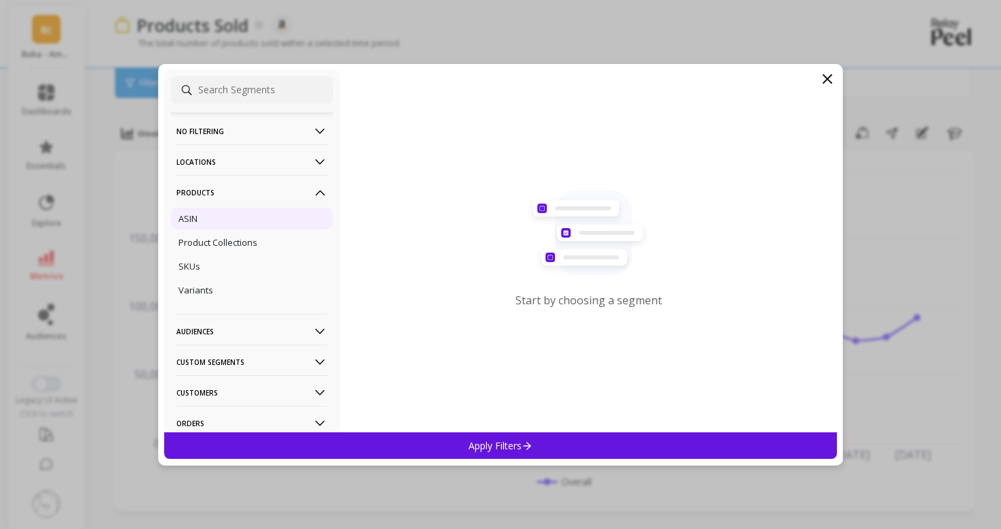
click at [243, 226] on div "ASIN" at bounding box center [252, 219] width 162 height 22
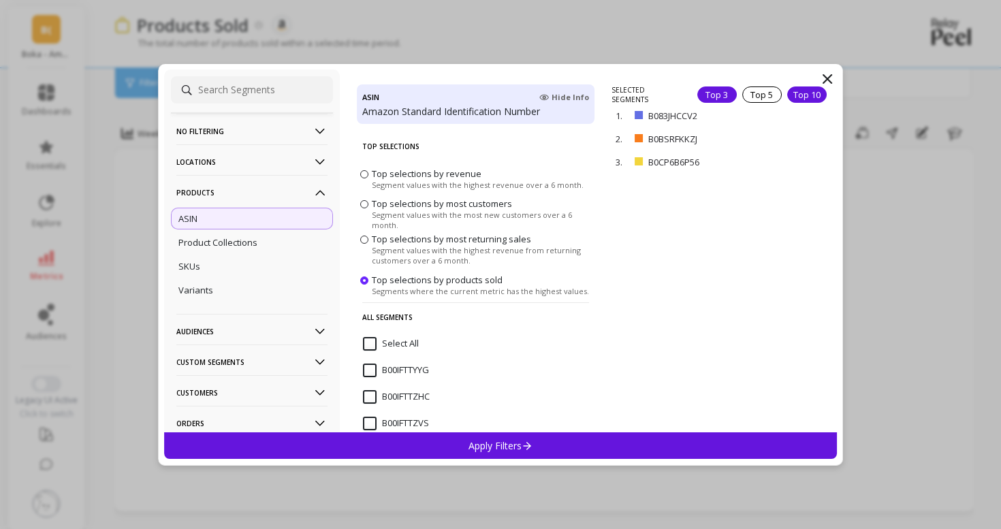
click at [801, 97] on div "Top 10" at bounding box center [806, 94] width 39 height 16
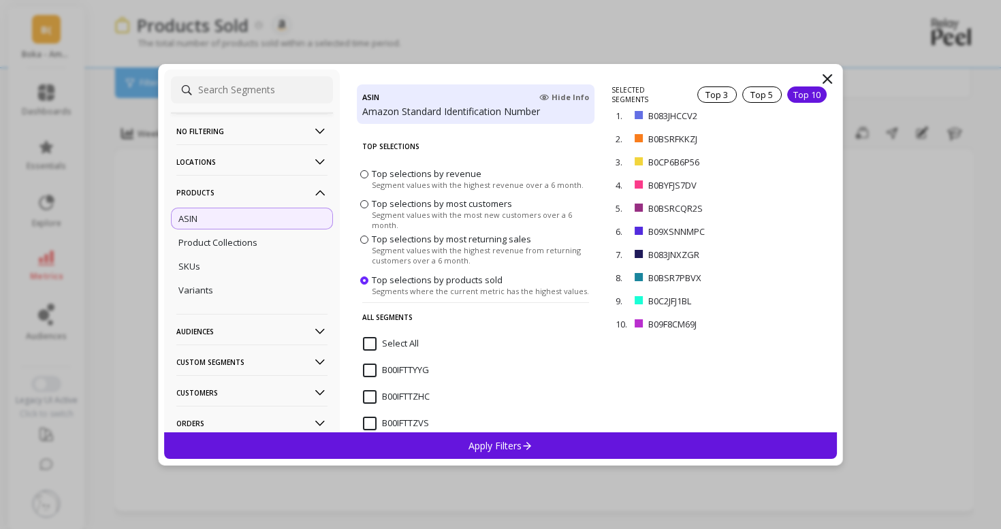
click at [654, 439] on div "Apply Filters" at bounding box center [500, 445] width 673 height 27
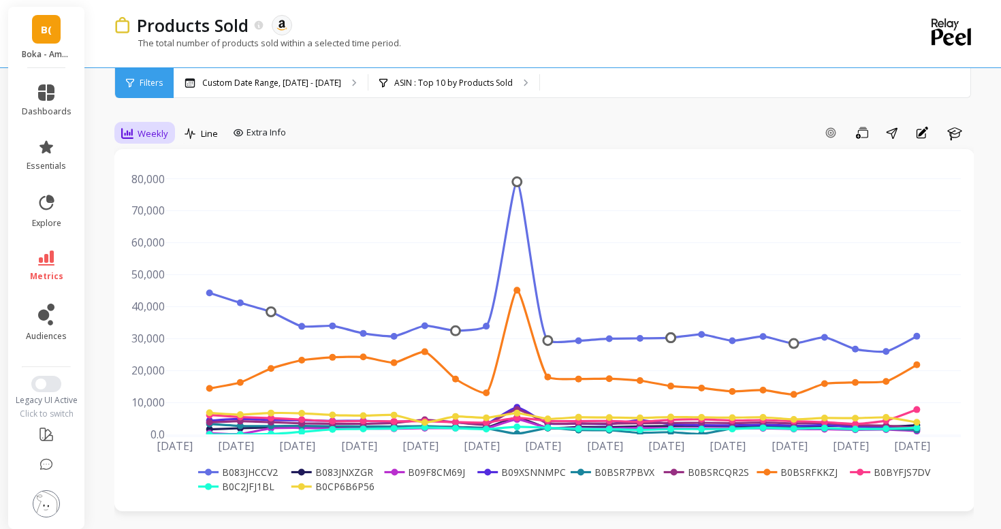
click at [146, 132] on span "Weekly" at bounding box center [153, 133] width 31 height 13
click at [156, 187] on div "Daily" at bounding box center [165, 190] width 78 height 13
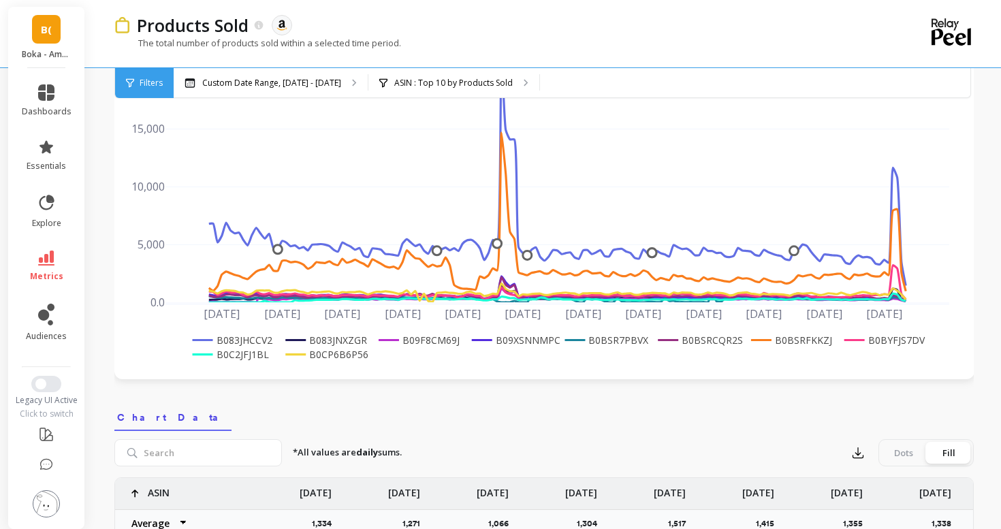
scroll to position [136, 0]
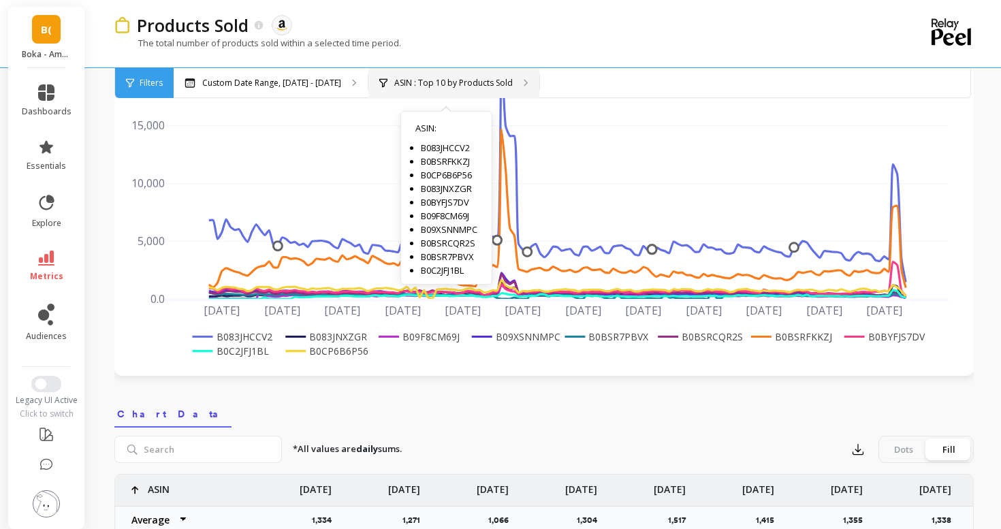
click at [386, 74] on div "ASIN : Top 10 by Products Sold ASIN : B083JHCCV2 B0BSRFKKZJ B0CP6B6P56 B083JNXZ…" at bounding box center [453, 83] width 171 height 30
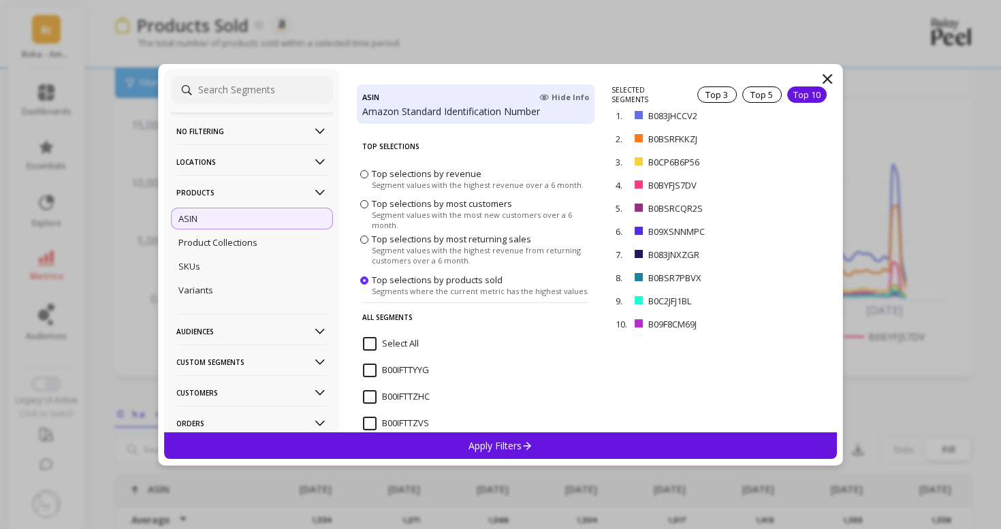
click at [379, 238] on span "Top selections by most returning sales" at bounding box center [451, 239] width 159 height 12
click at [0, 0] on input "Top selections by most returning sales Segment values with the highest revenue …" at bounding box center [0, 0] width 0 height 0
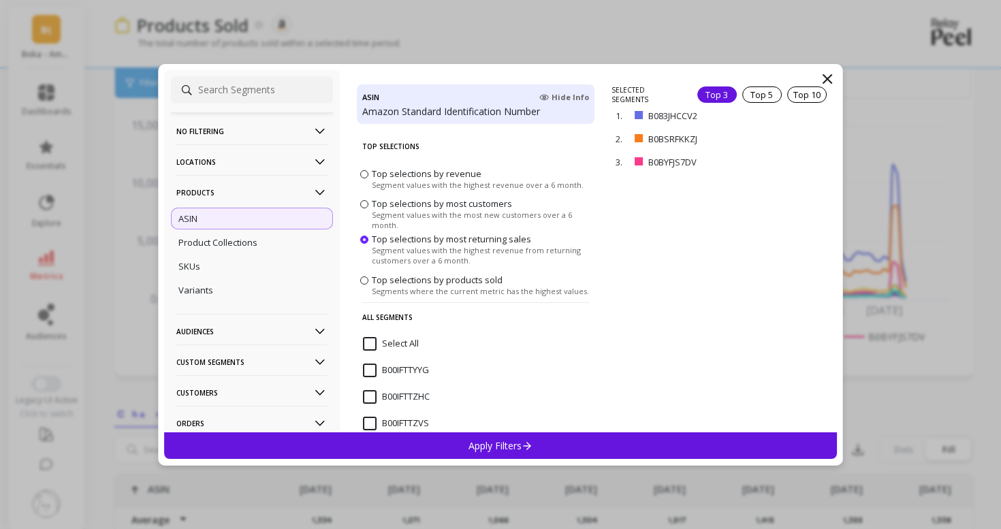
click at [485, 459] on div "No filtering Overall Locations Cities Countries Physical Location Sales Channel…" at bounding box center [500, 265] width 685 height 402
click at [493, 441] on p "Apply Filters" at bounding box center [500, 445] width 65 height 13
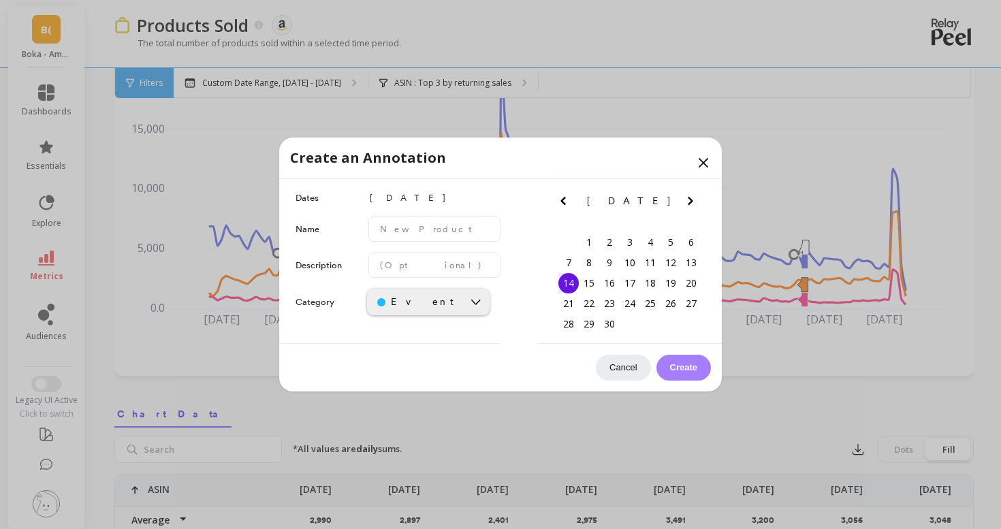
click at [698, 164] on icon at bounding box center [703, 163] width 16 height 16
